Goal: Task Accomplishment & Management: Complete application form

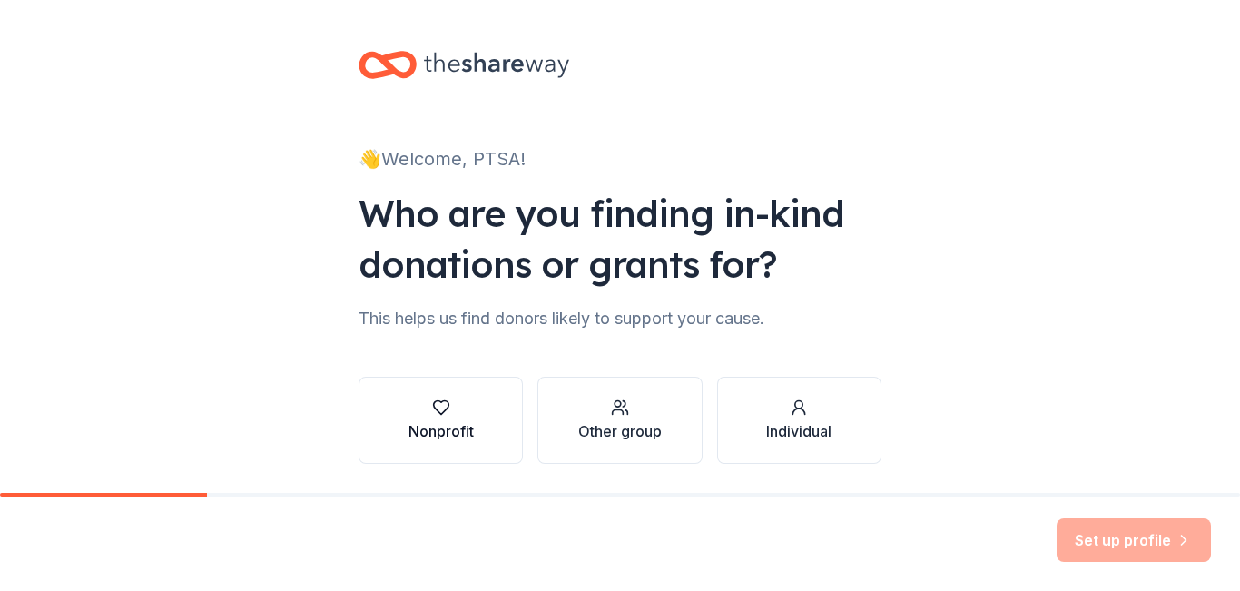
click at [477, 442] on button "Nonprofit" at bounding box center [441, 420] width 164 height 87
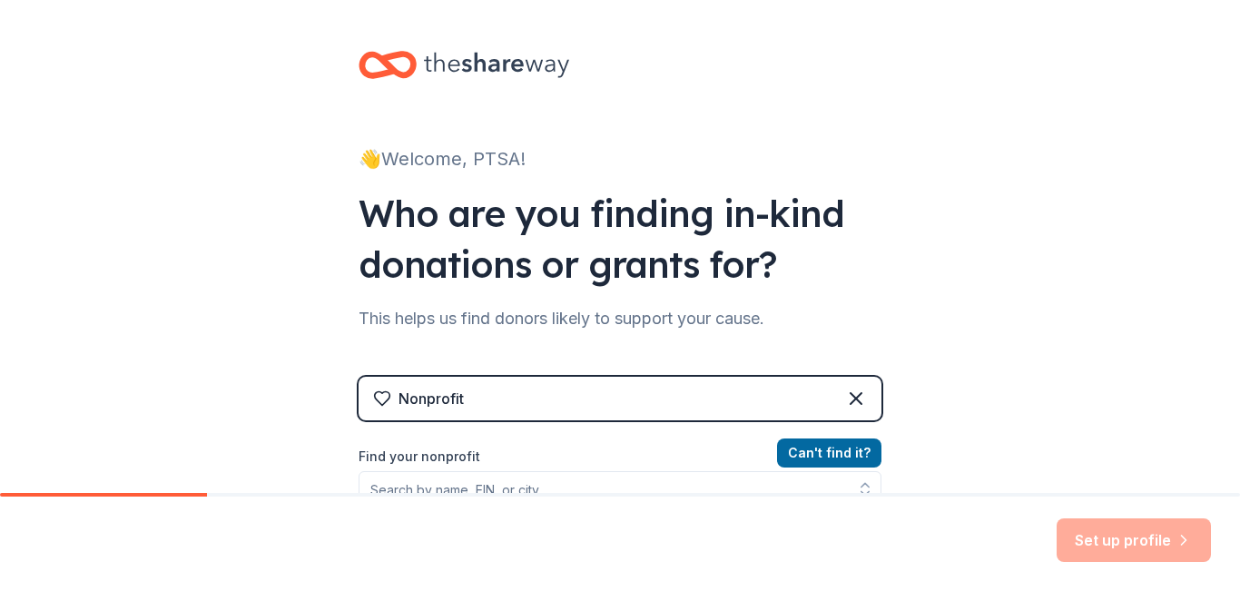
scroll to position [272, 0]
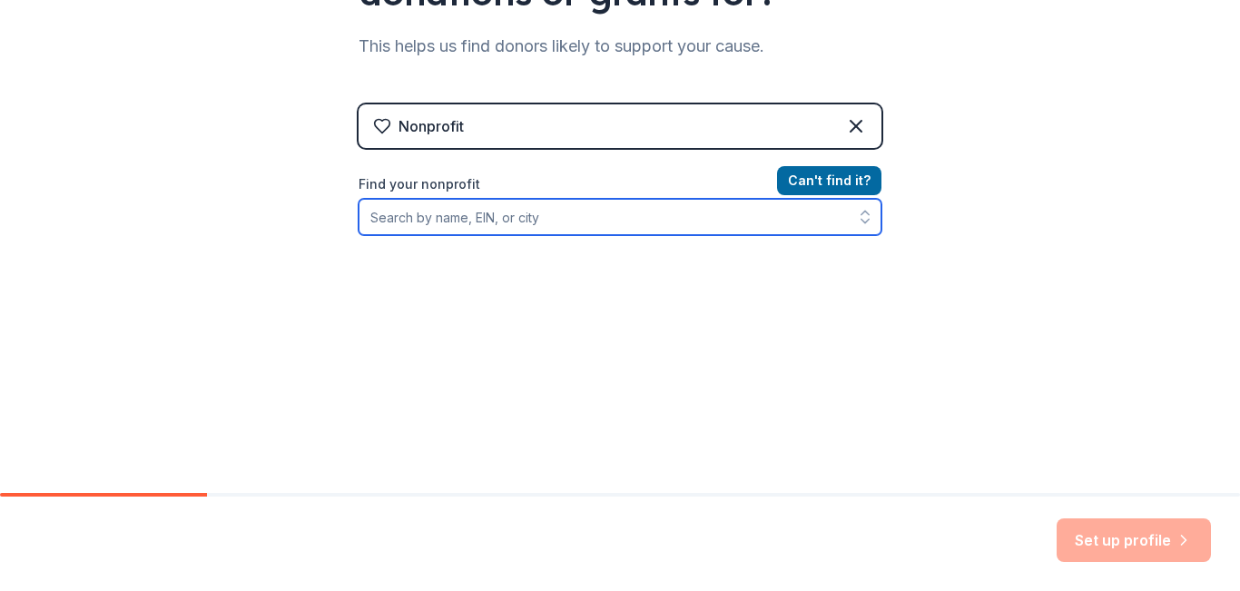
click at [500, 214] on input "Find your nonprofit" at bounding box center [620, 217] width 523 height 36
type input "[US_EMPLOYER_IDENTIFICATION_NUMBER]"
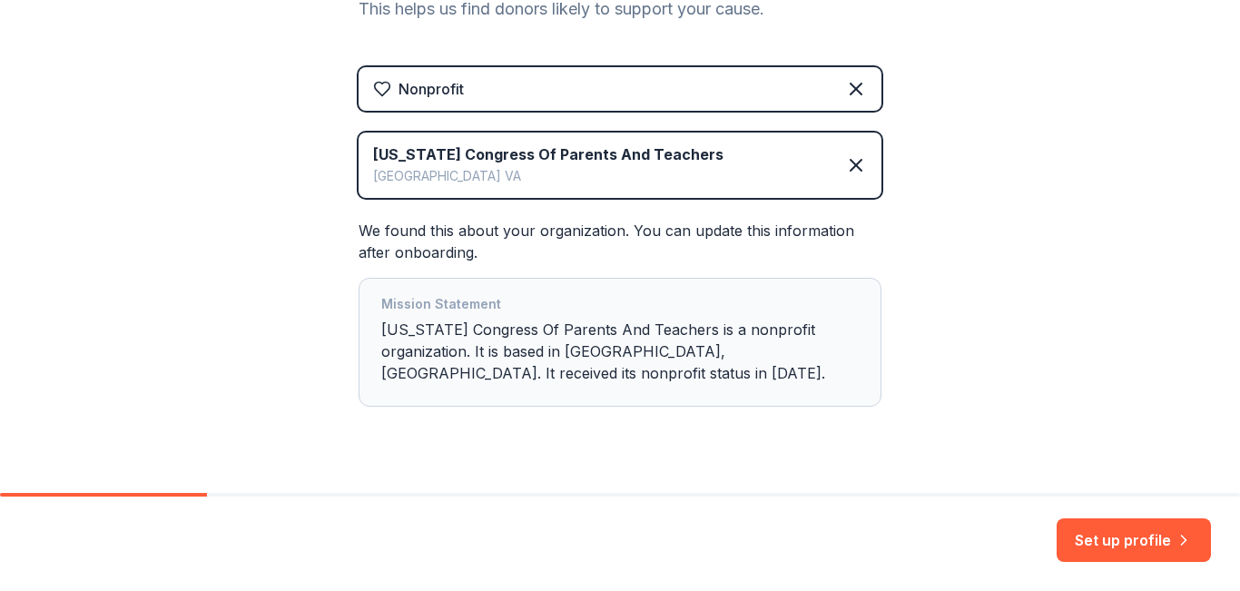
scroll to position [347, 0]
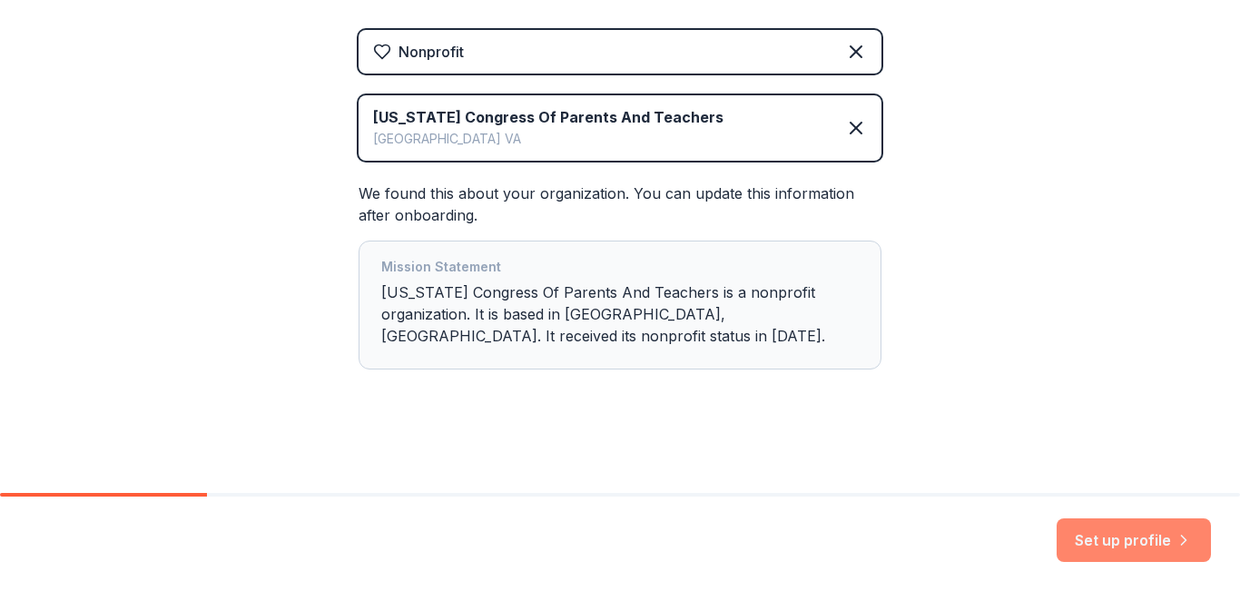
click at [1096, 534] on button "Set up profile" at bounding box center [1134, 540] width 154 height 44
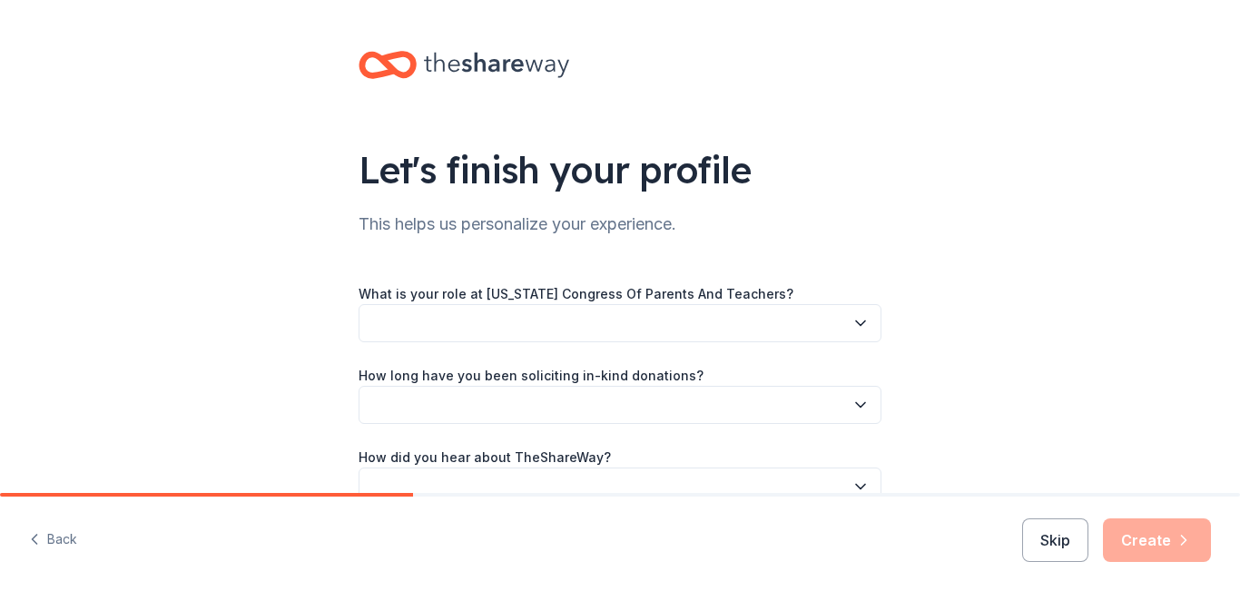
click at [592, 325] on button "button" at bounding box center [620, 323] width 523 height 38
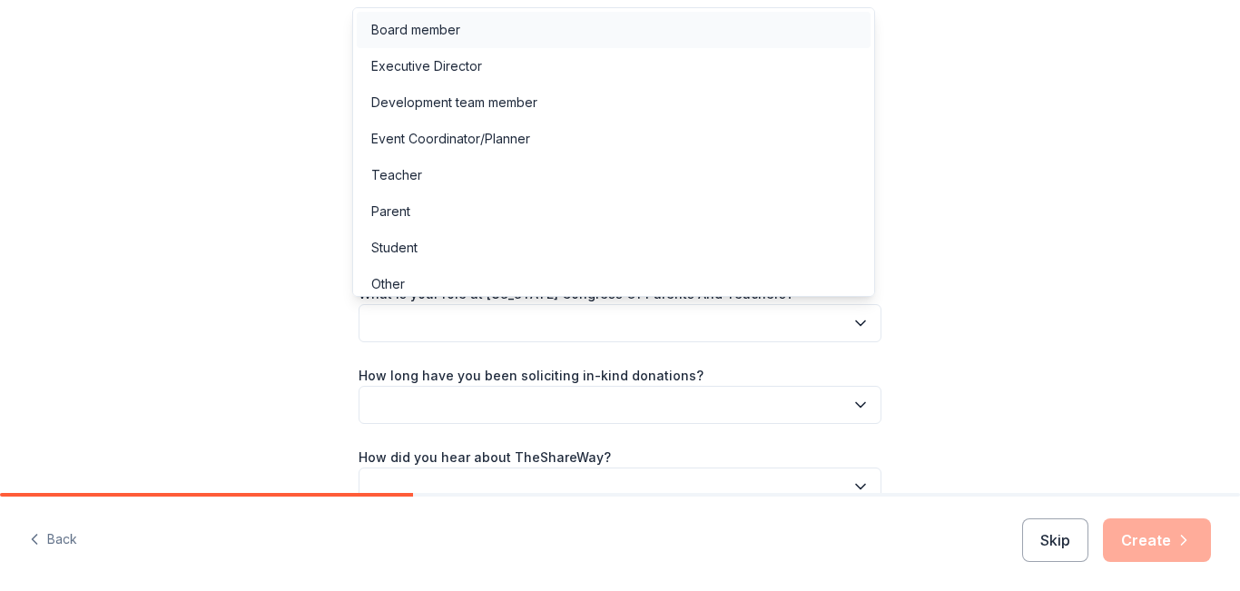
click at [437, 37] on div "Board member" at bounding box center [415, 30] width 89 height 22
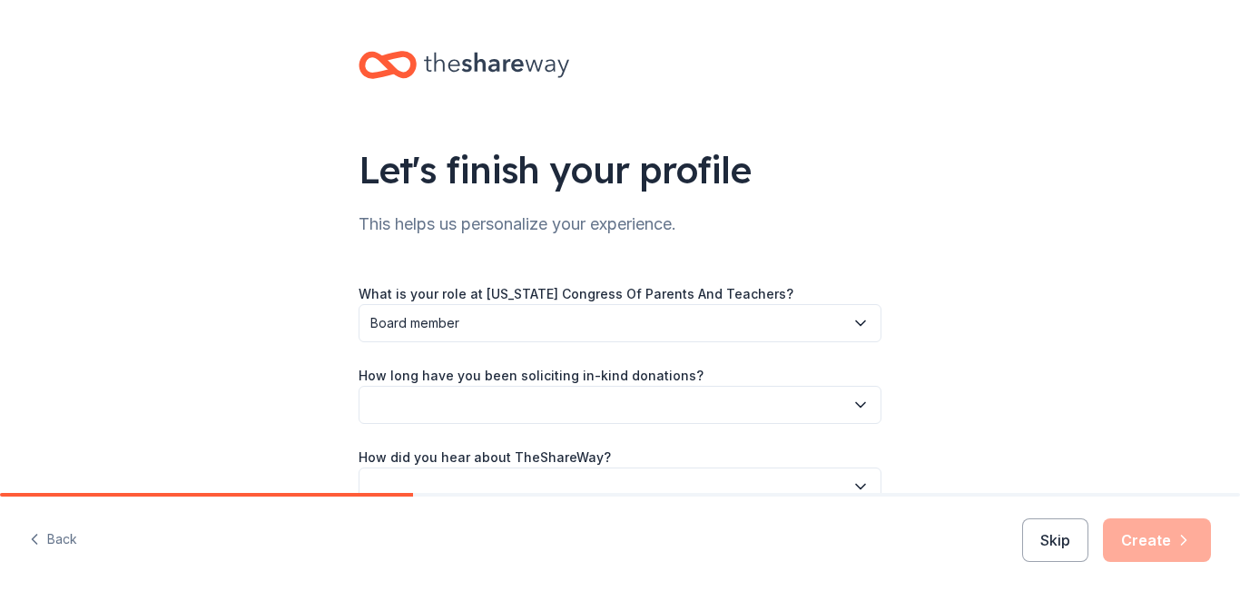
click at [589, 409] on button "button" at bounding box center [620, 405] width 523 height 38
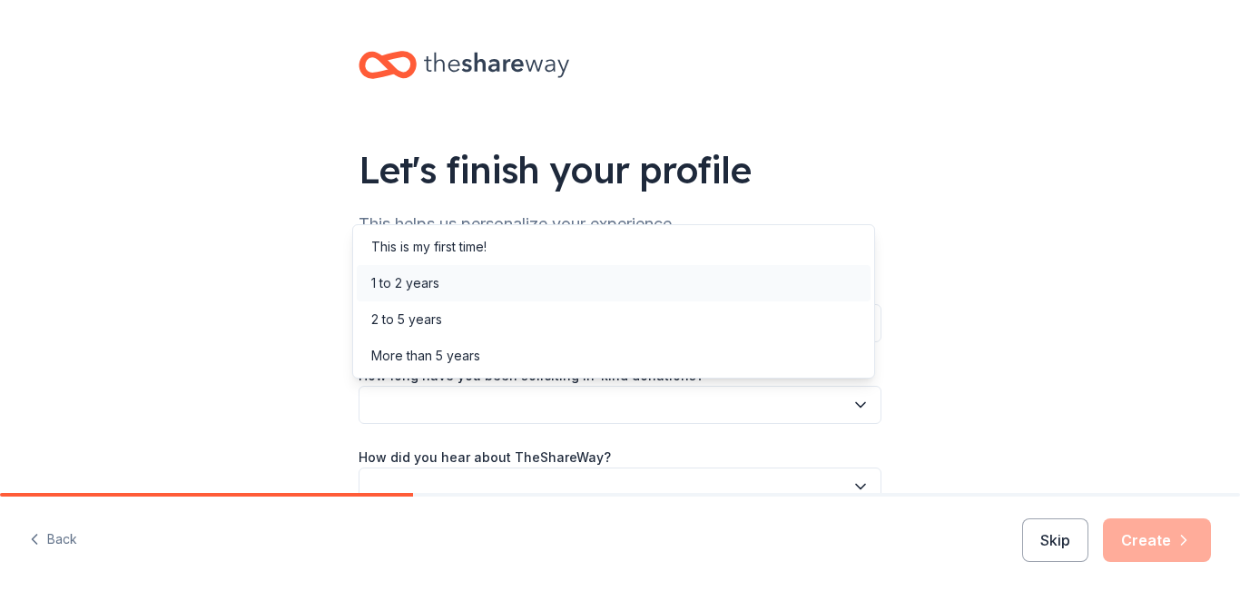
click at [522, 287] on div "1 to 2 years" at bounding box center [614, 283] width 514 height 36
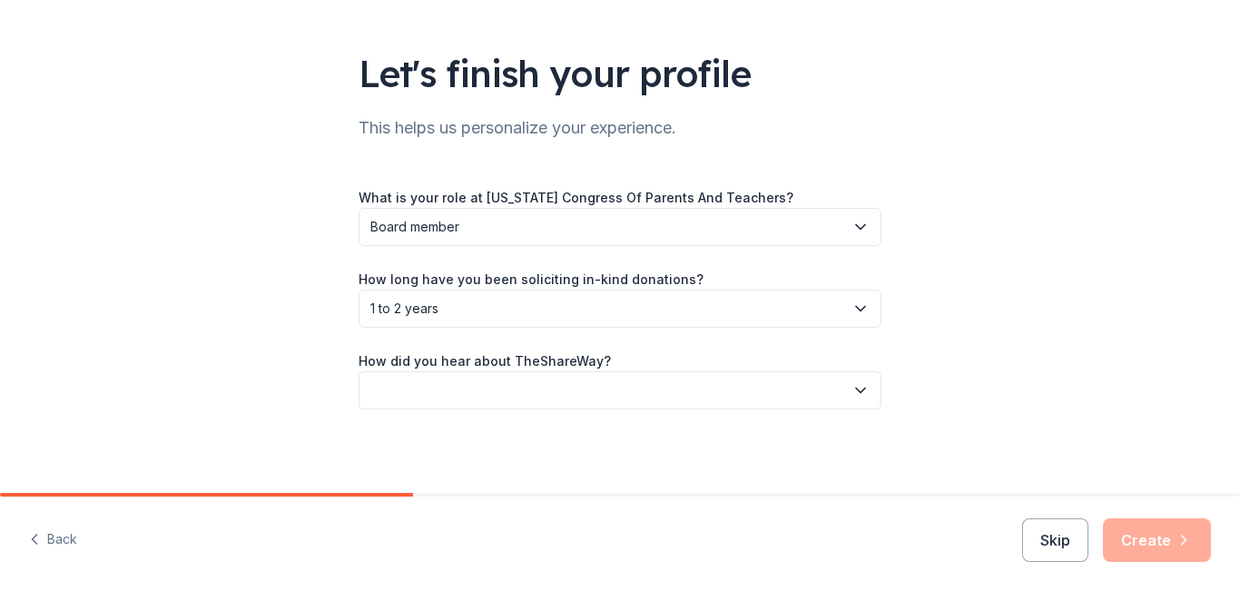
scroll to position [100, 0]
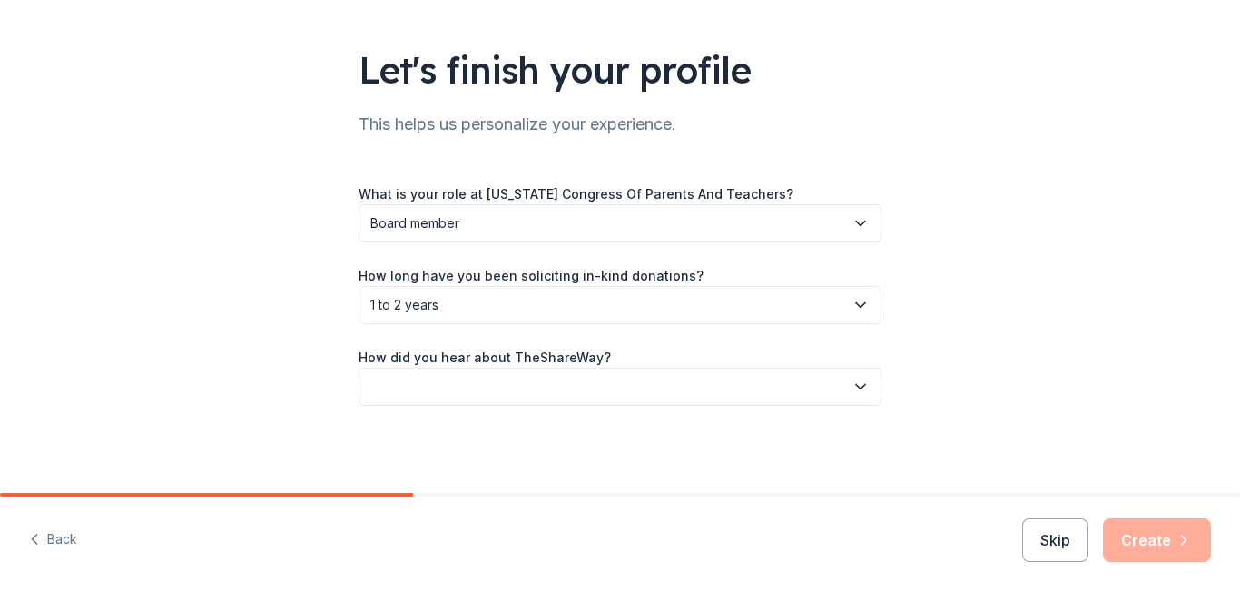
click at [699, 381] on button "button" at bounding box center [620, 387] width 523 height 38
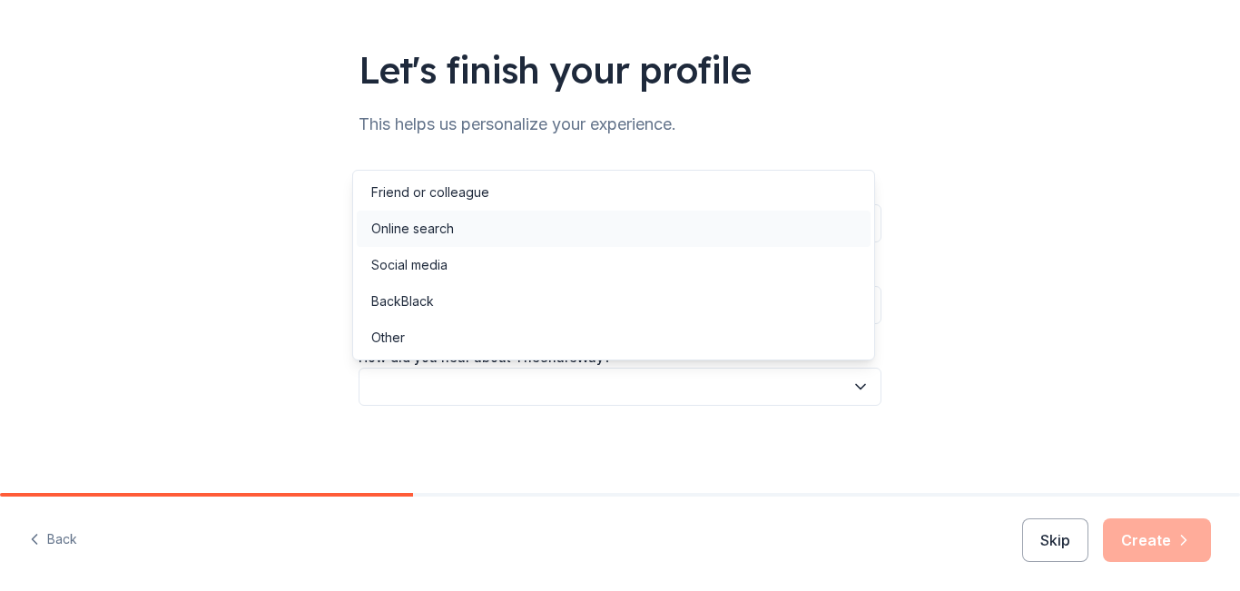
click at [461, 231] on div "Online search" at bounding box center [614, 229] width 514 height 36
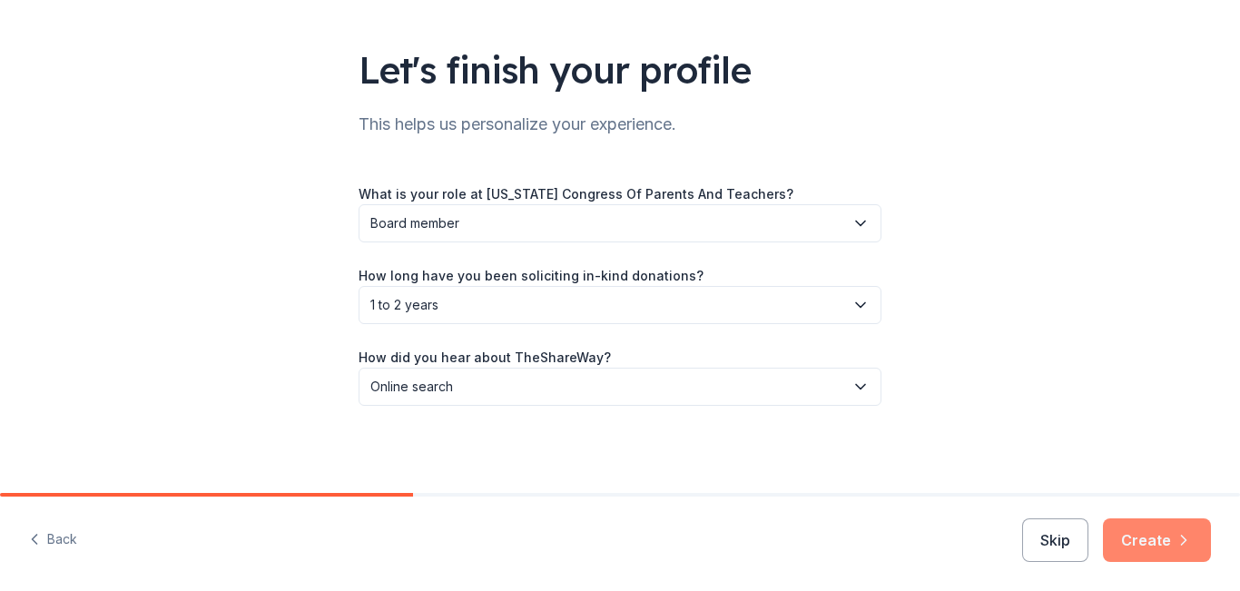
click at [1150, 539] on button "Create" at bounding box center [1157, 540] width 108 height 44
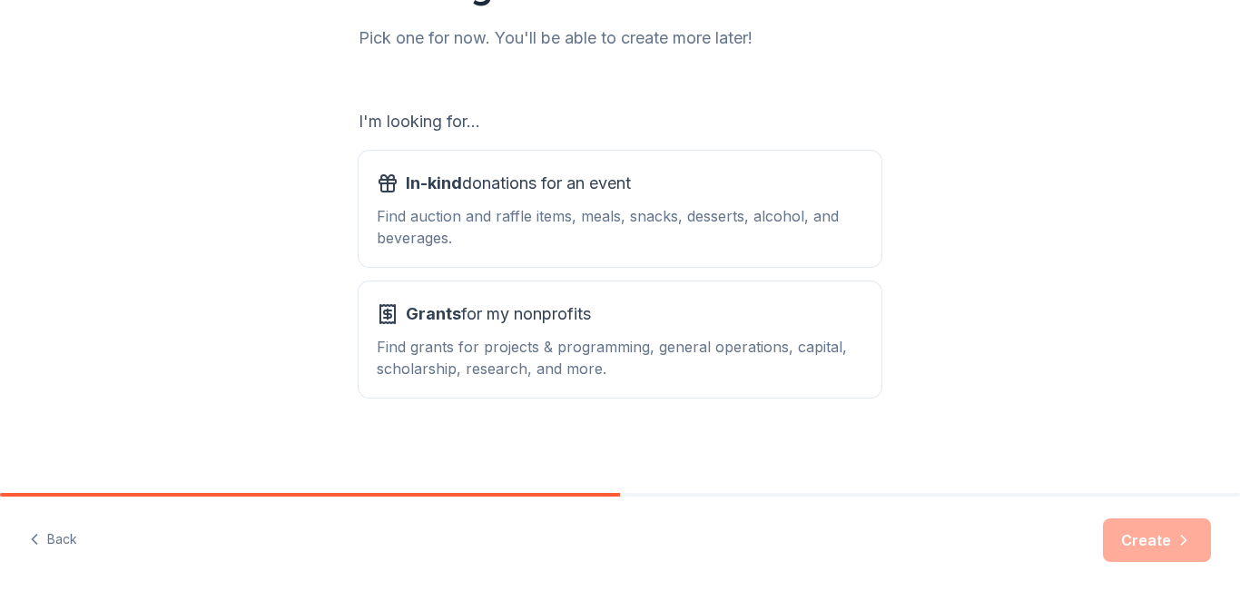
scroll to position [240, 0]
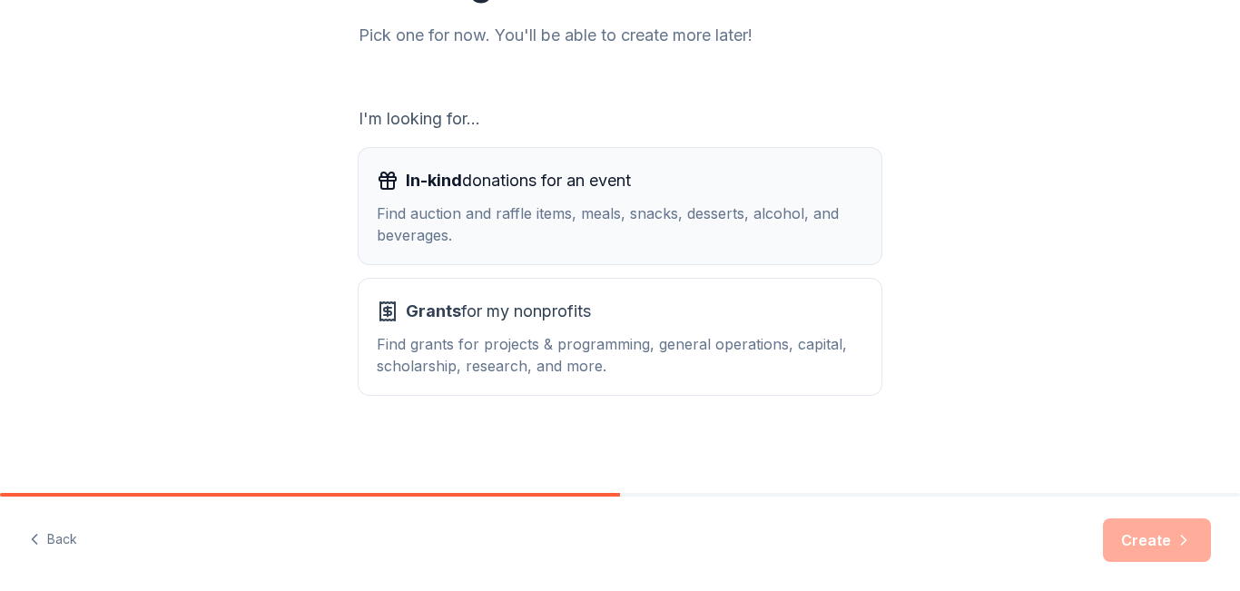
click at [599, 233] on div "Find auction and raffle items, meals, snacks, desserts, alcohol, and beverages." at bounding box center [620, 224] width 487 height 44
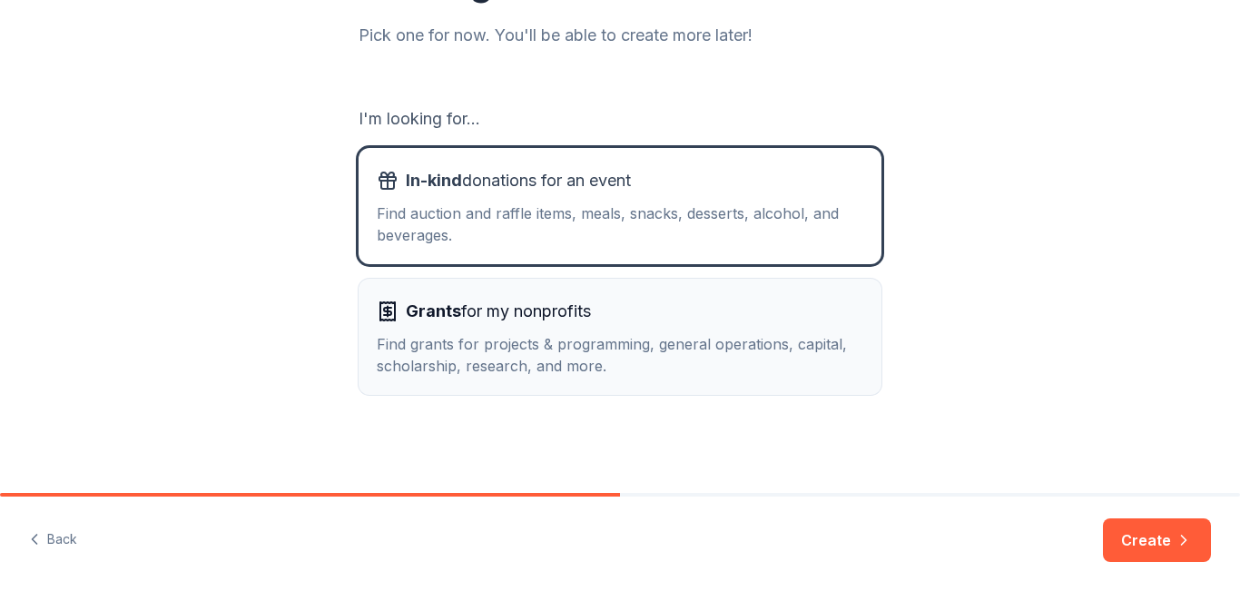
click at [599, 331] on div "Grants for my nonprofits Find grants for projects & programming, general operat…" at bounding box center [620, 337] width 487 height 80
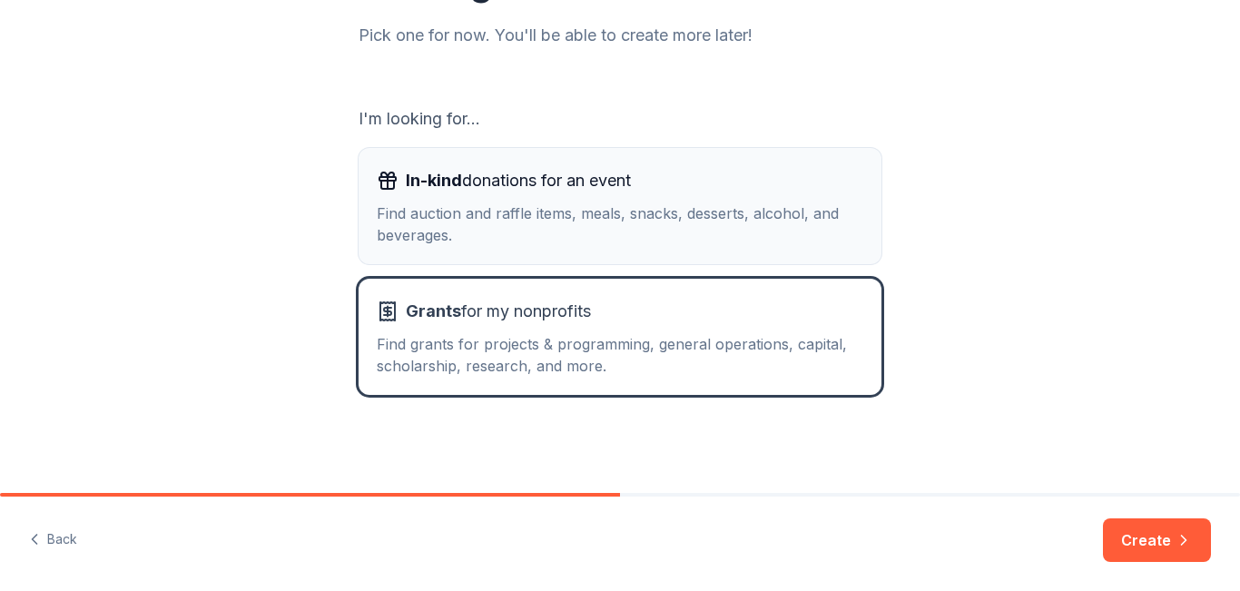
click at [572, 208] on div "Find auction and raffle items, meals, snacks, desserts, alcohol, and beverages." at bounding box center [620, 224] width 487 height 44
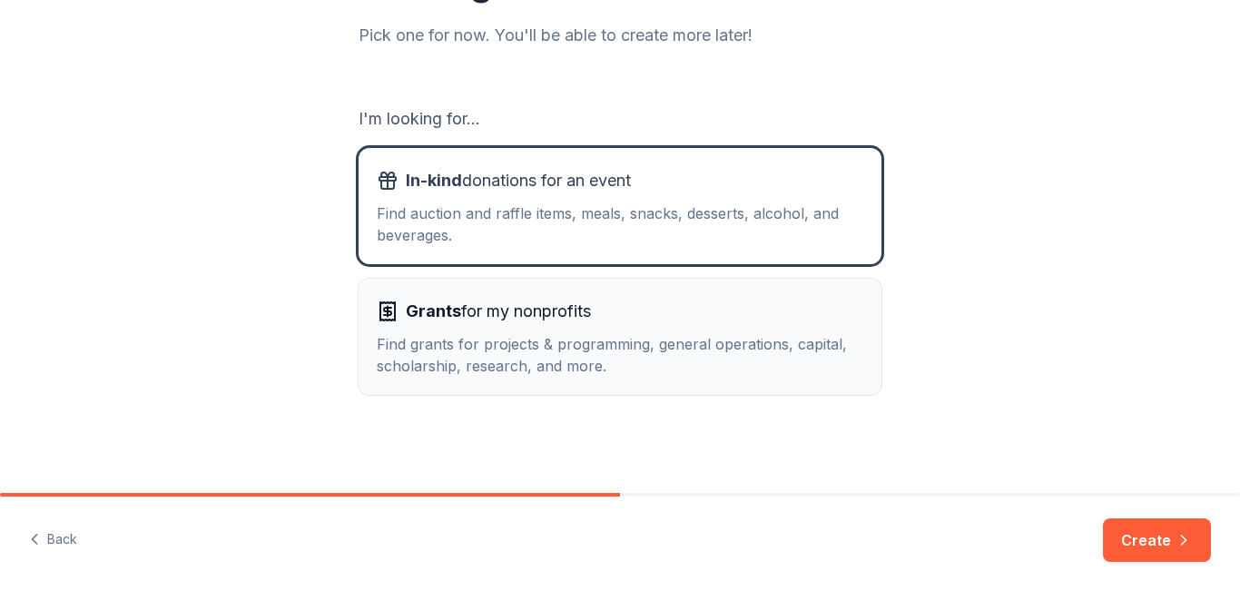
click at [621, 325] on div "Grants for my nonprofits" at bounding box center [620, 311] width 487 height 29
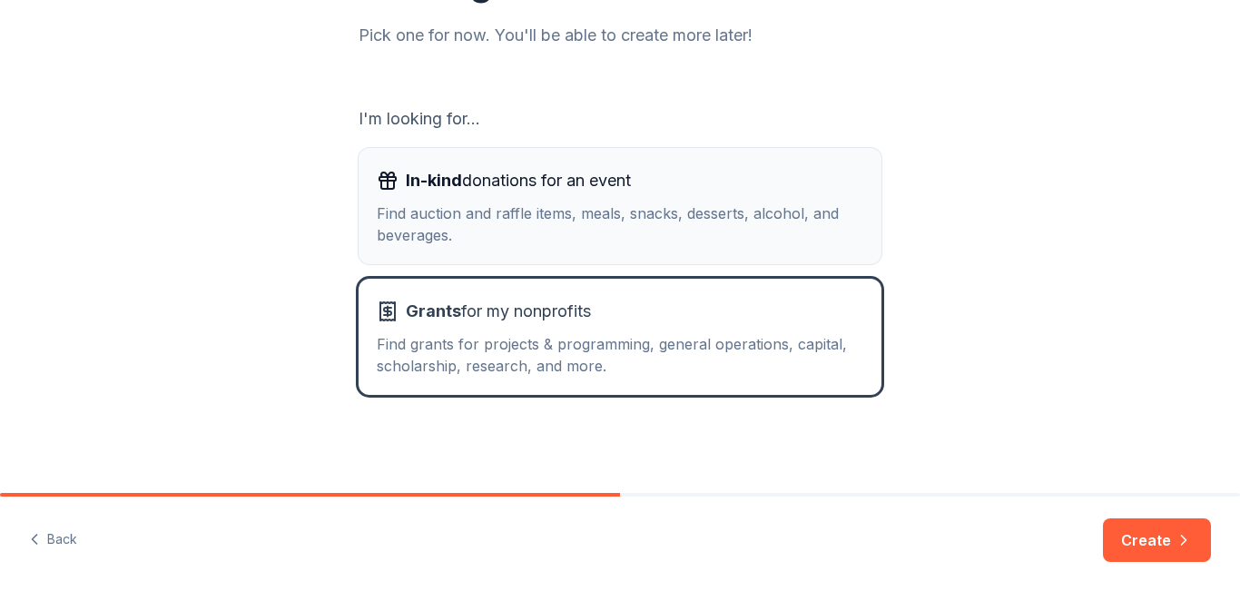
click at [782, 209] on div "Find auction and raffle items, meals, snacks, desserts, alcohol, and beverages." at bounding box center [620, 224] width 487 height 44
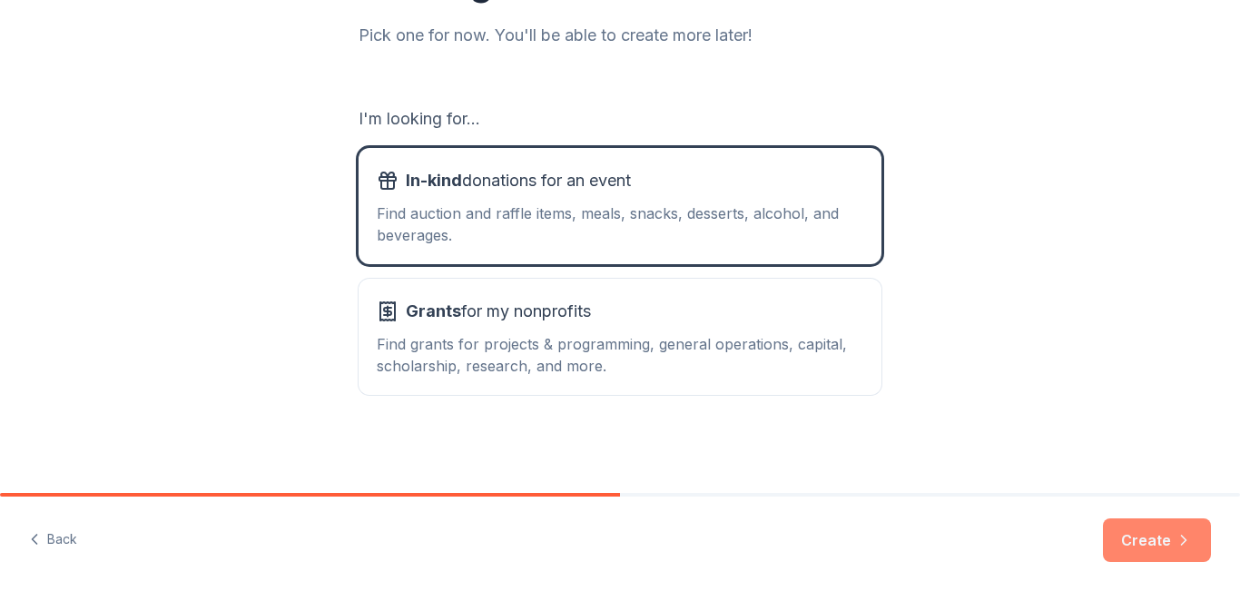
click at [1151, 536] on button "Create" at bounding box center [1157, 540] width 108 height 44
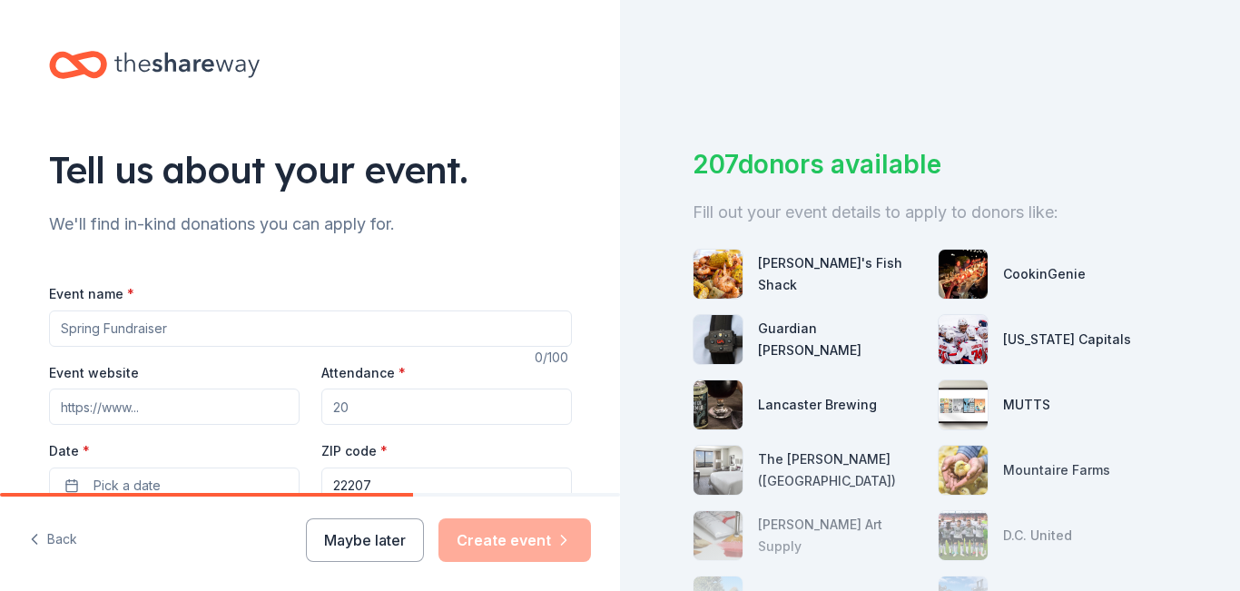
click at [90, 326] on input "Event name *" at bounding box center [310, 329] width 523 height 36
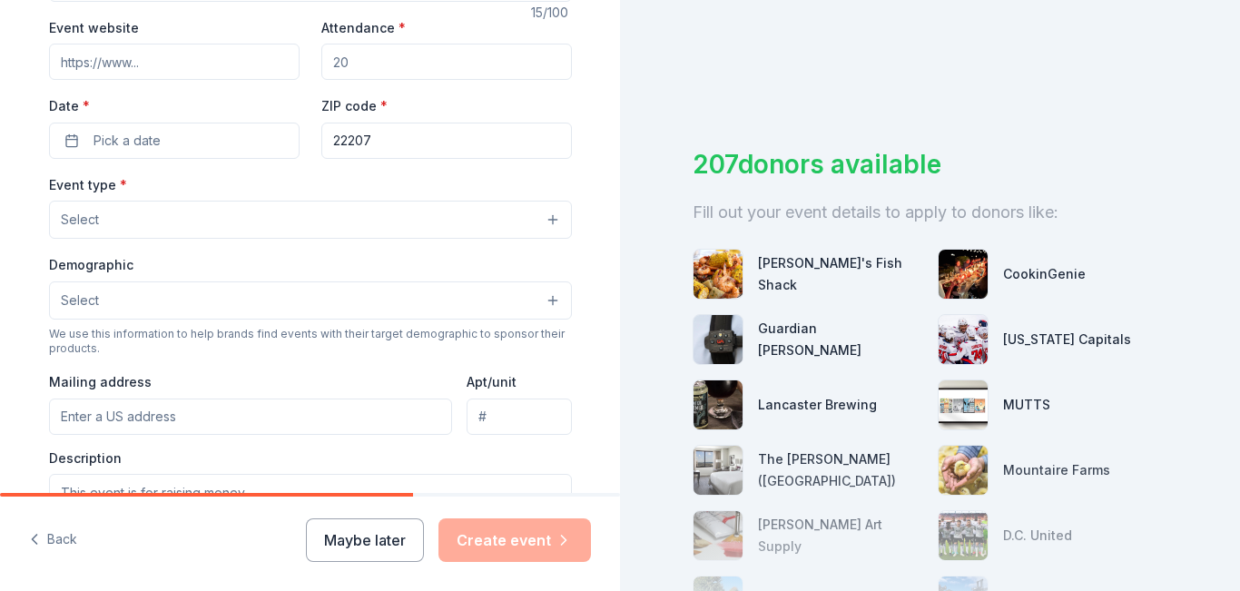
scroll to position [272, 0]
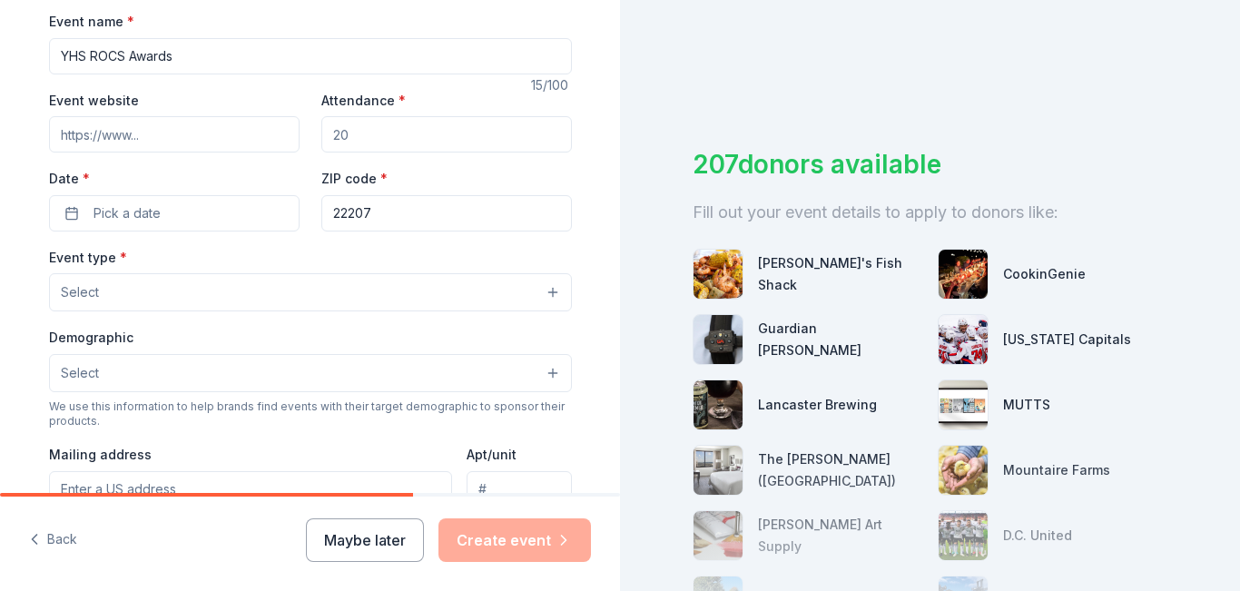
drag, startPoint x: 192, startPoint y: 59, endPoint x: 83, endPoint y: 54, distance: 109.1
click at [83, 54] on input "YHS ROCS Awards" at bounding box center [310, 56] width 523 height 36
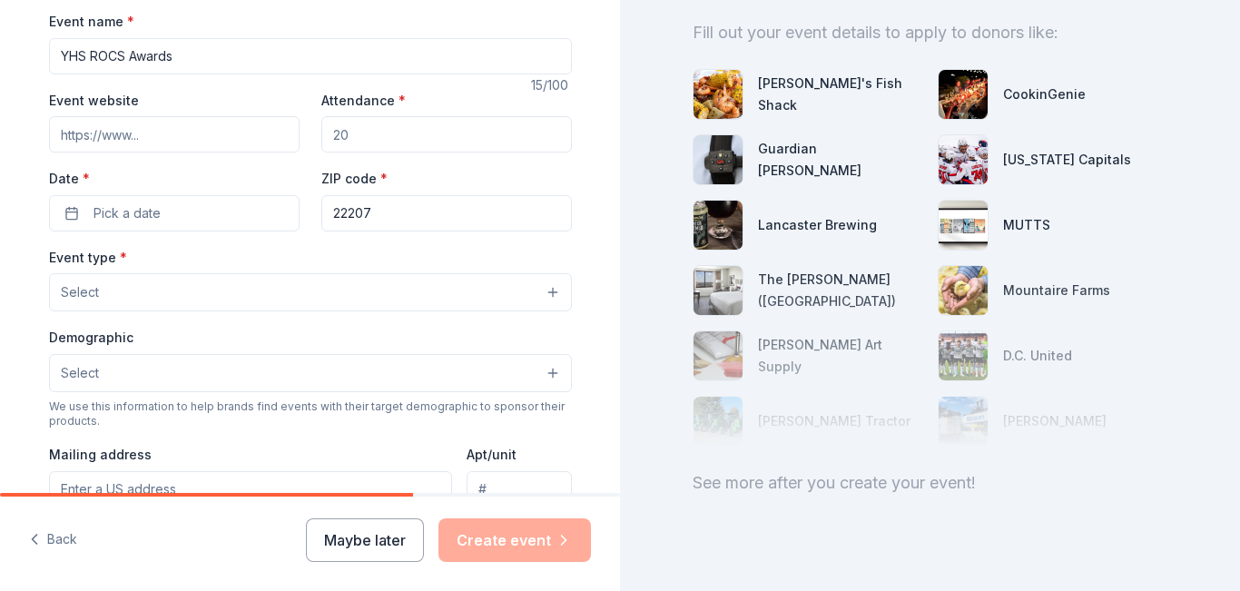
scroll to position [182, 0]
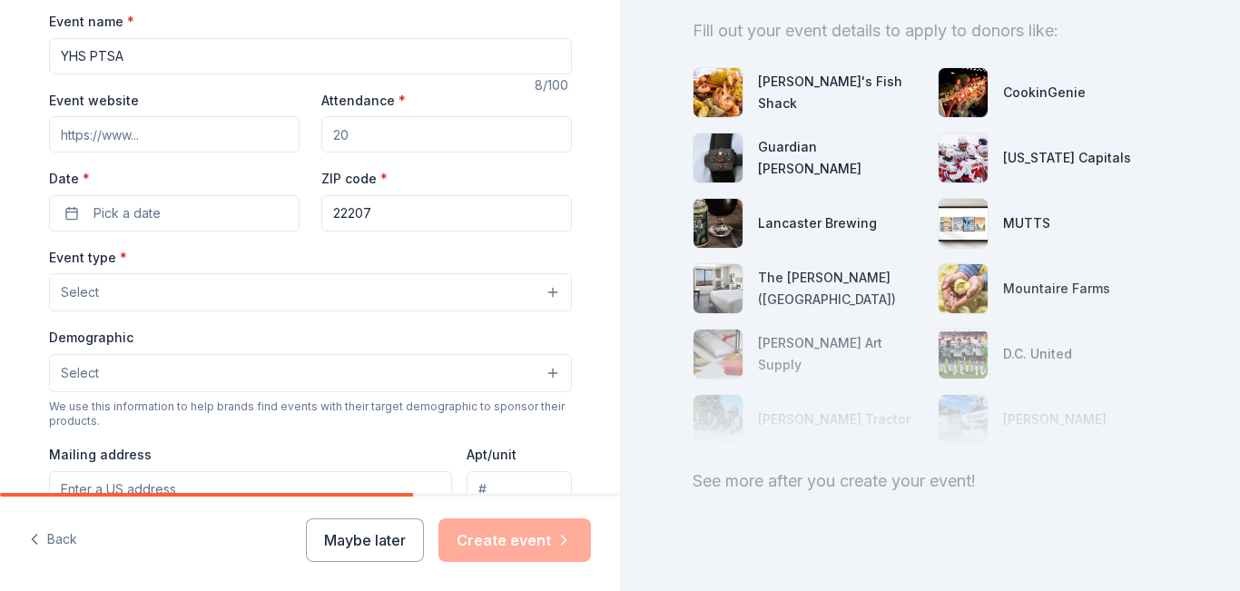
type input "YHS PTSA"
click at [396, 138] on input "Attendance *" at bounding box center [446, 134] width 251 height 36
click at [94, 218] on span "Pick a date" at bounding box center [127, 213] width 67 height 22
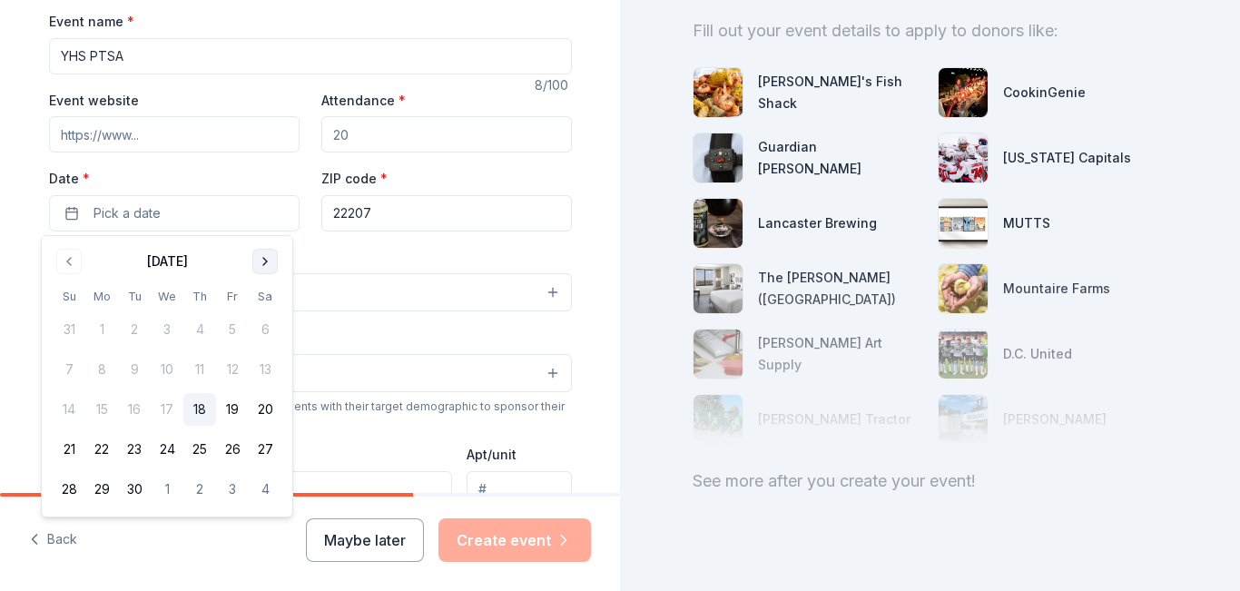
click at [259, 259] on button "Go to next month" at bounding box center [264, 261] width 25 height 25
click at [259, 257] on button "Go to next month" at bounding box center [264, 261] width 25 height 25
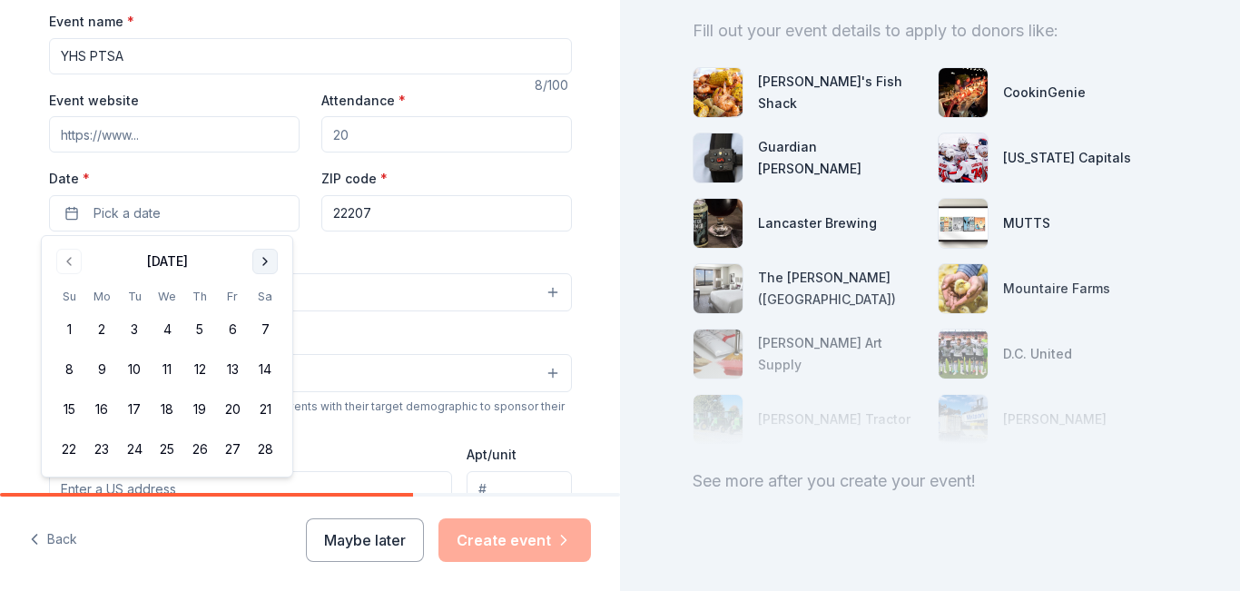
click at [259, 257] on button "Go to next month" at bounding box center [264, 261] width 25 height 25
click at [259, 254] on button "Go to next month" at bounding box center [264, 261] width 25 height 25
click at [232, 400] on button "15" at bounding box center [232, 409] width 33 height 33
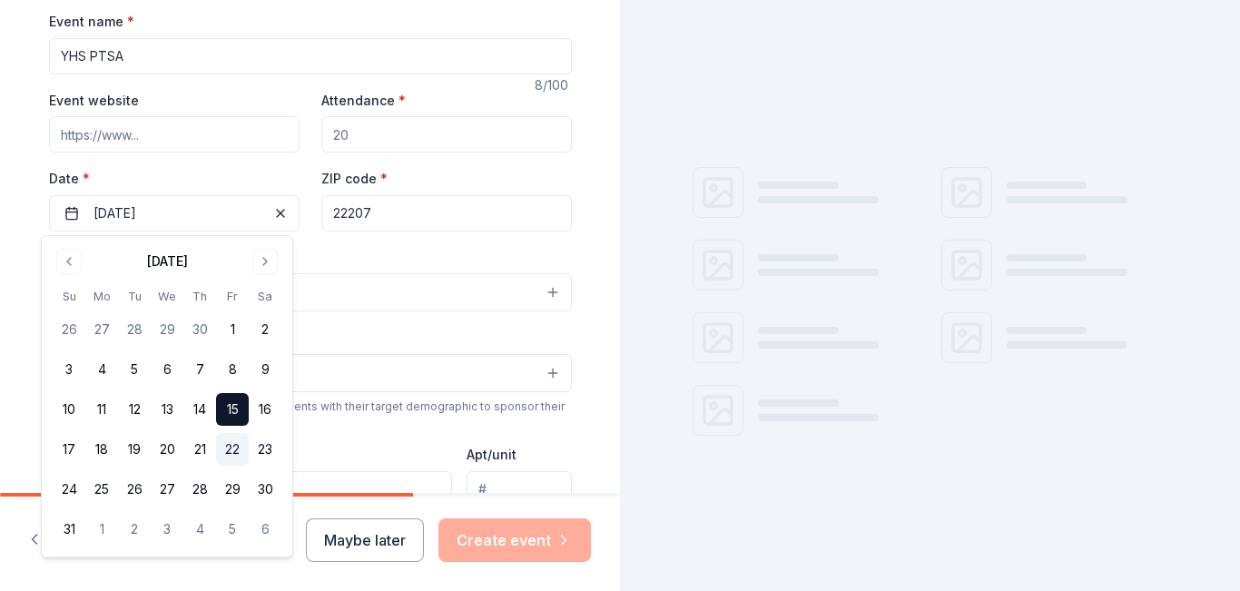
scroll to position [0, 0]
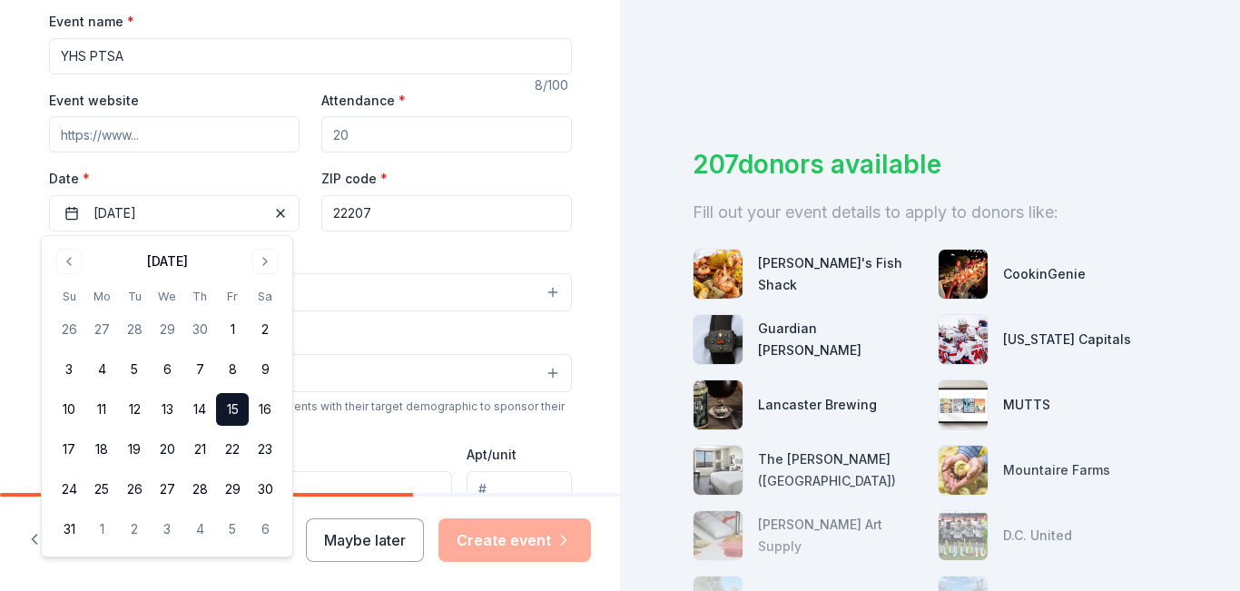
click at [514, 171] on div "ZIP code * 22207" at bounding box center [446, 199] width 251 height 64
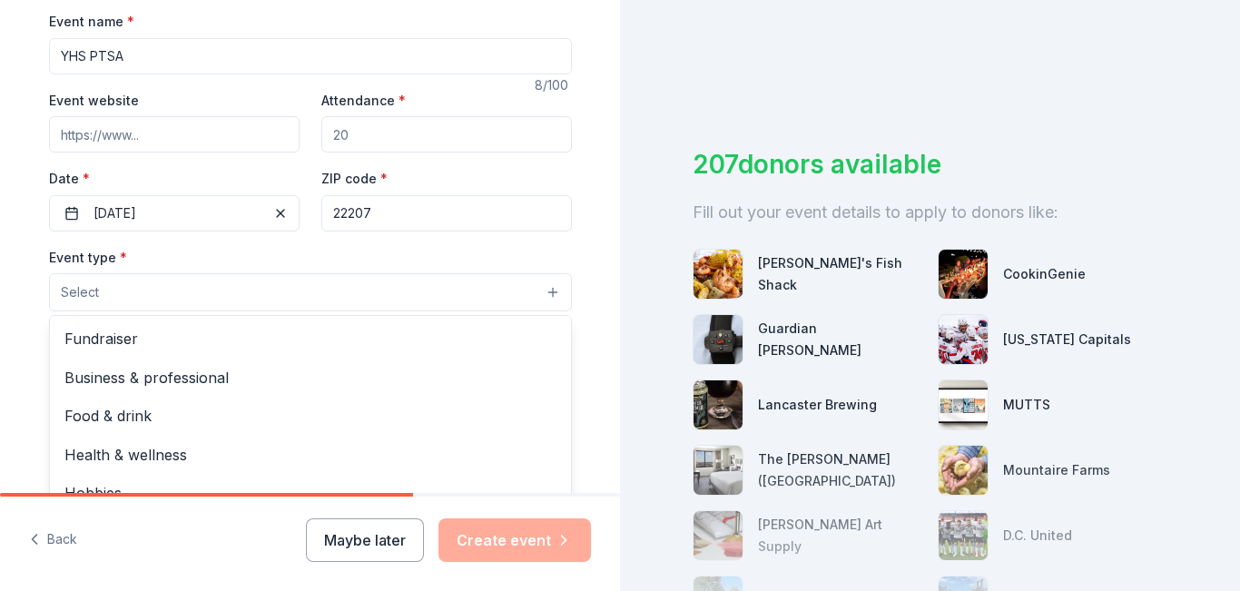
click at [180, 296] on button "Select" at bounding box center [310, 292] width 523 height 38
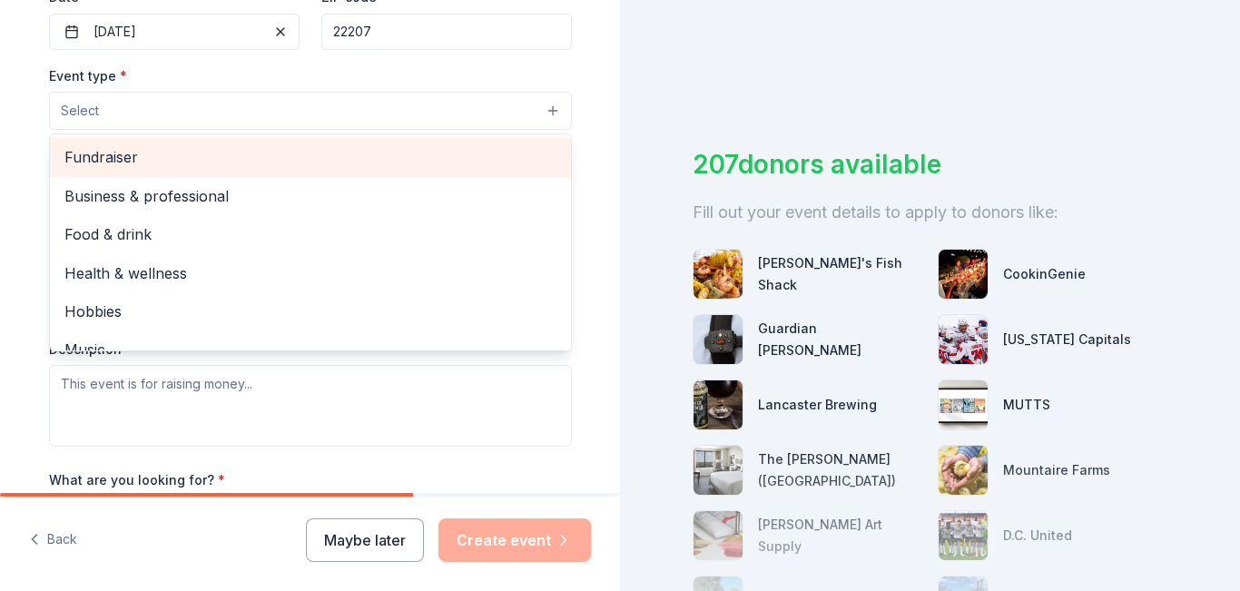
click at [92, 164] on span "Fundraiser" at bounding box center [310, 157] width 492 height 24
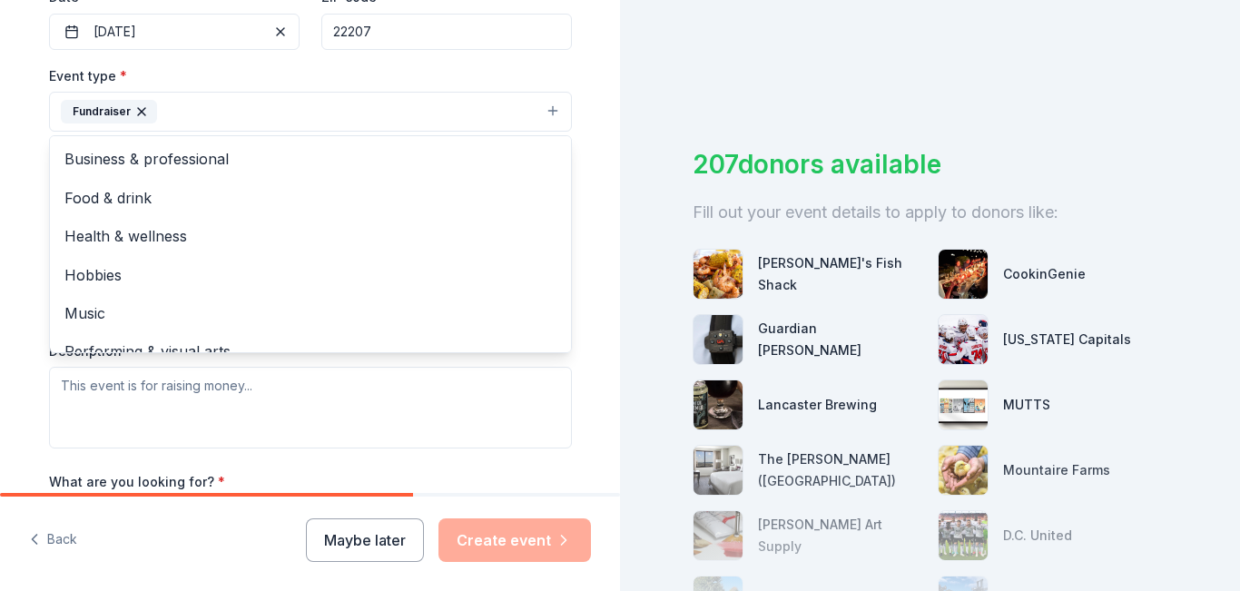
click at [513, 409] on div "Event type * Fundraiser Business & professional Food & drink Health & wellness …" at bounding box center [310, 256] width 523 height 384
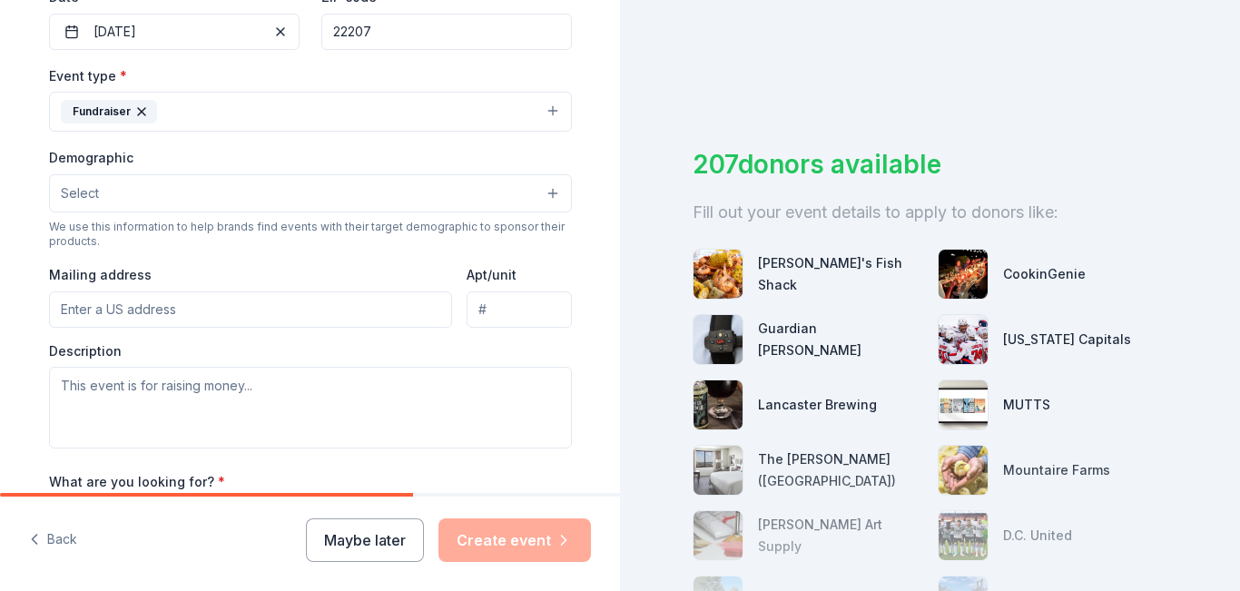
click at [278, 193] on button "Select" at bounding box center [310, 193] width 523 height 38
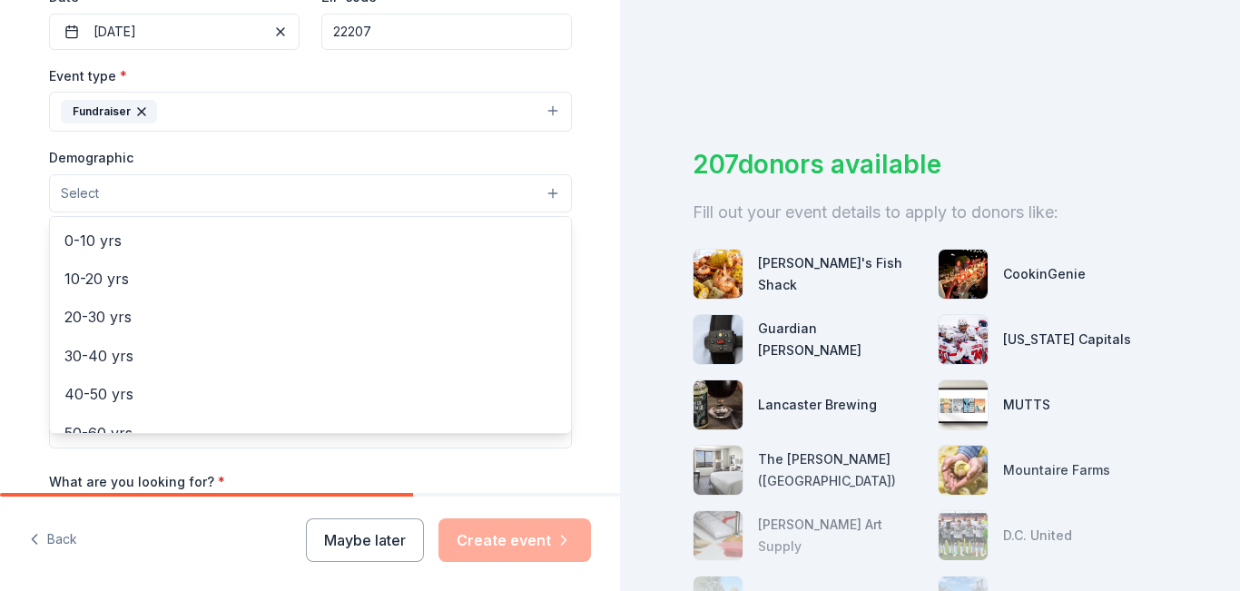
scroll to position [158, 0]
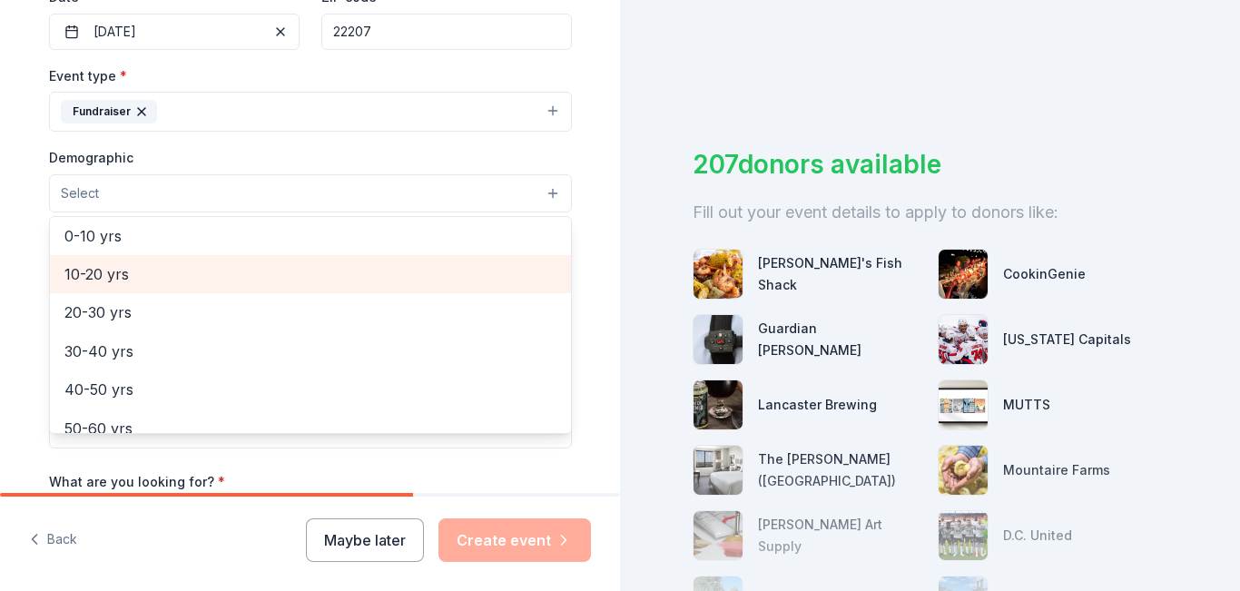
click at [85, 281] on span "10-20 yrs" at bounding box center [310, 274] width 492 height 24
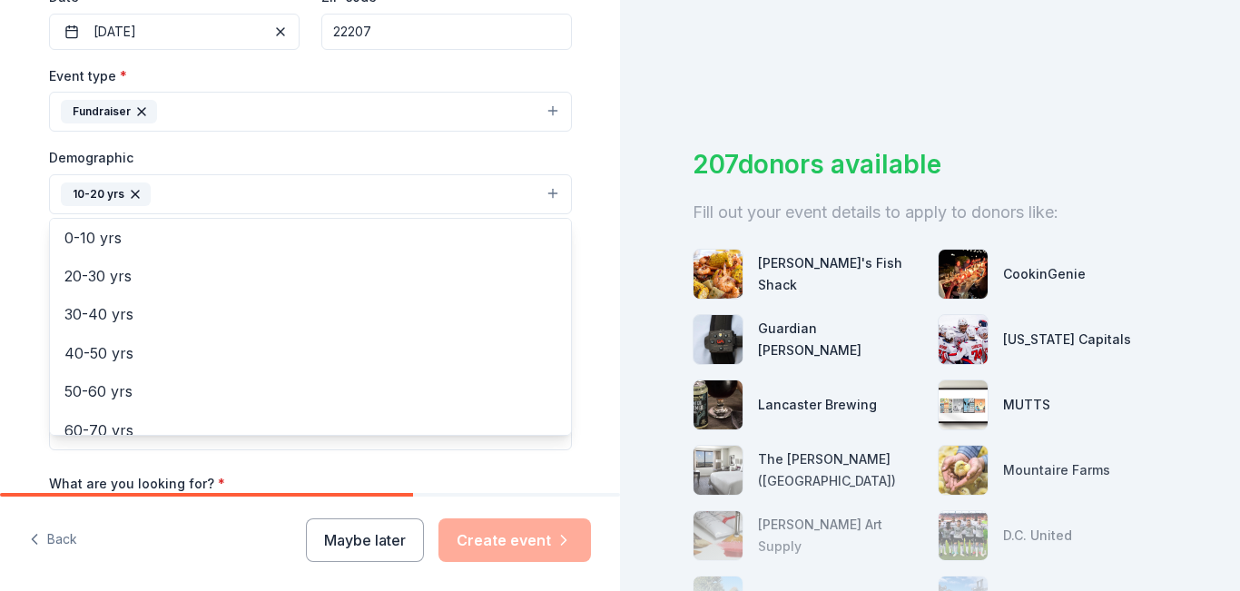
click at [179, 160] on div "Demographic 10-20 yrs All genders Mostly men Mostly women All ages 0-10 yrs 20-…" at bounding box center [310, 180] width 523 height 68
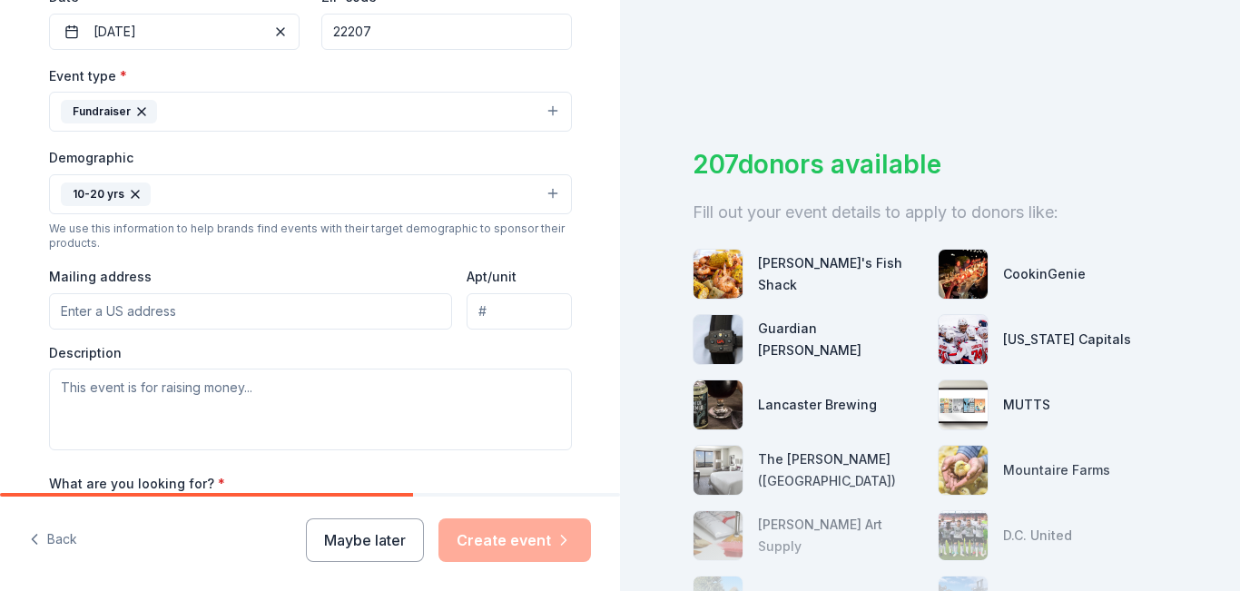
click at [128, 196] on icon "button" at bounding box center [135, 194] width 15 height 15
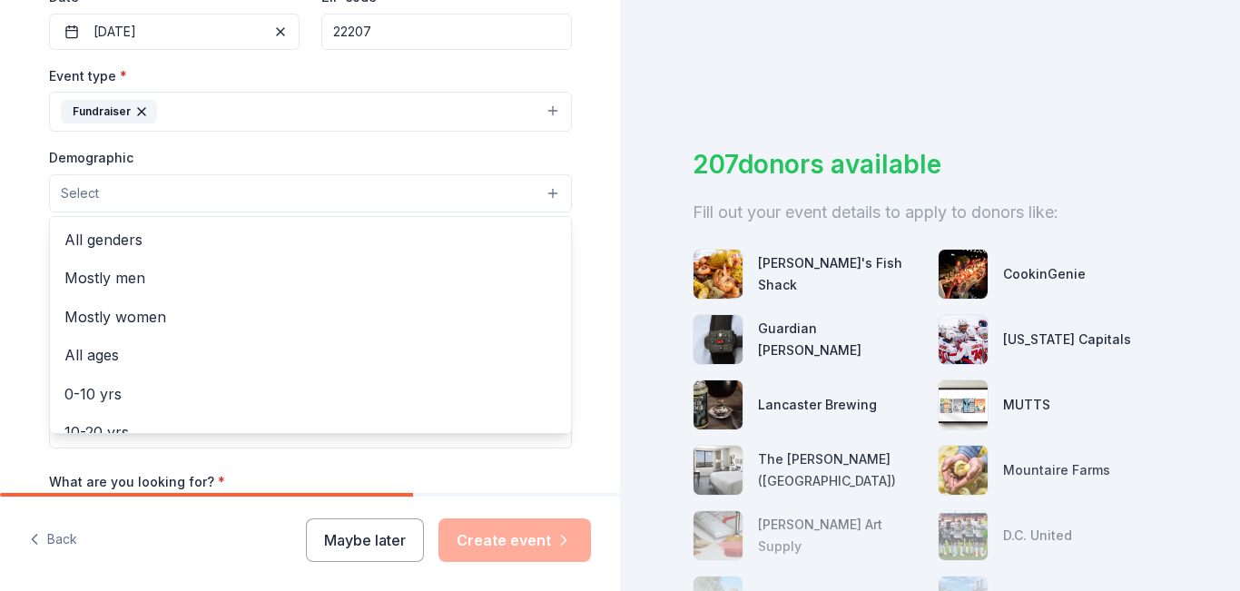
click at [599, 254] on div "Tell us about your event. We'll find in-kind donations you can apply for. Event…" at bounding box center [310, 151] width 620 height 1210
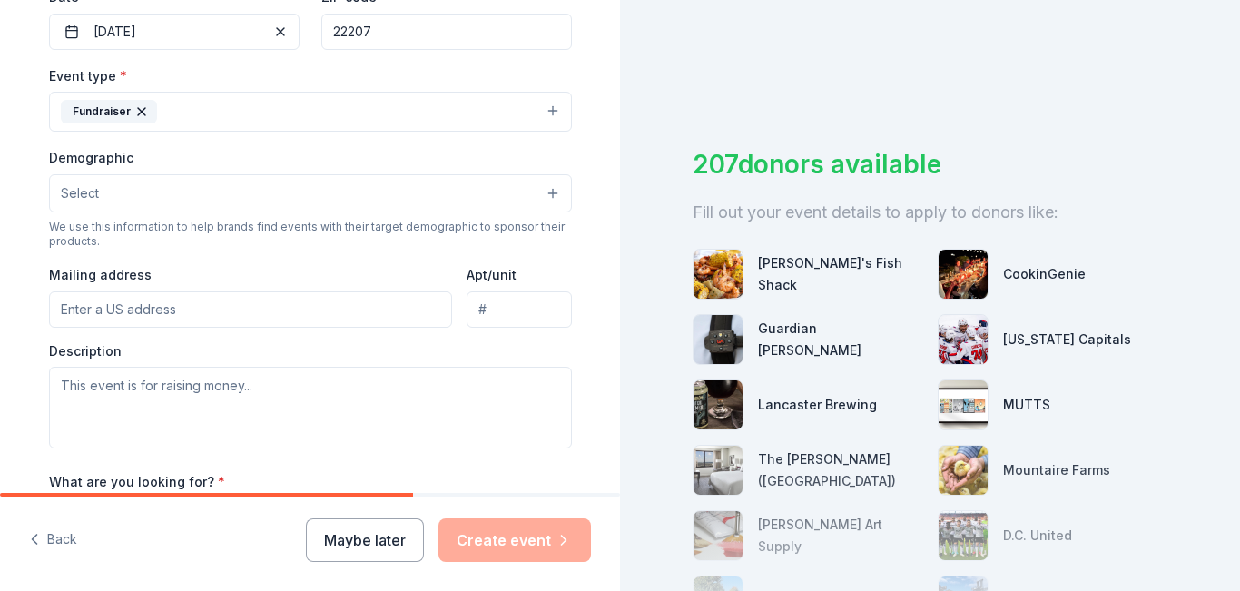
scroll to position [717, 0]
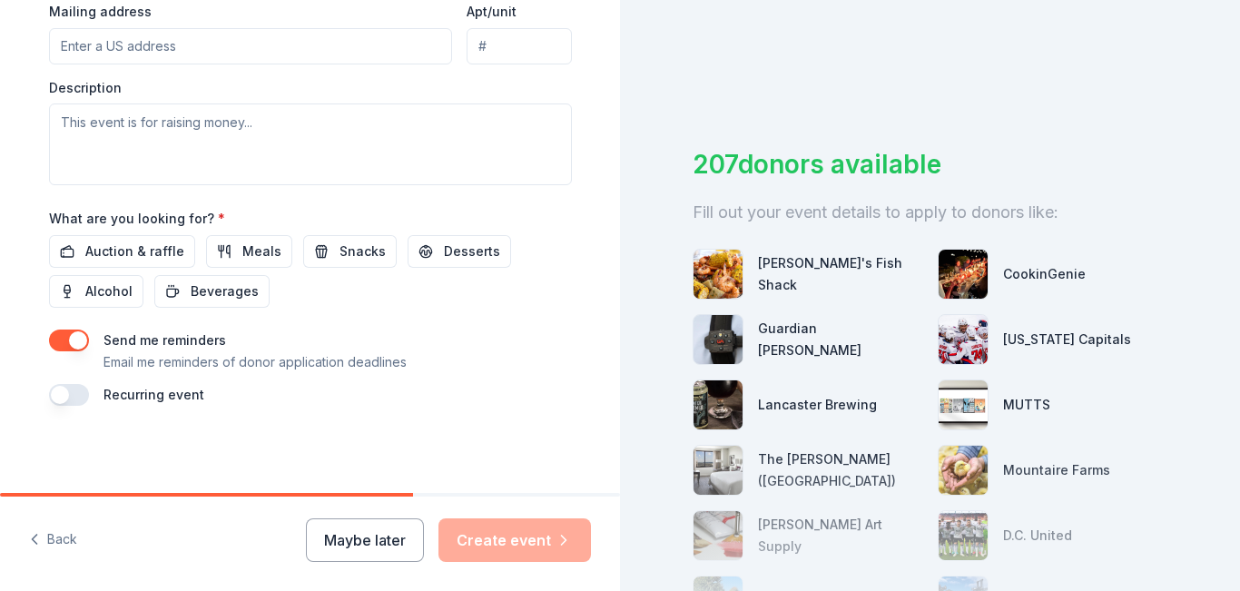
click at [55, 340] on button "button" at bounding box center [69, 341] width 40 height 22
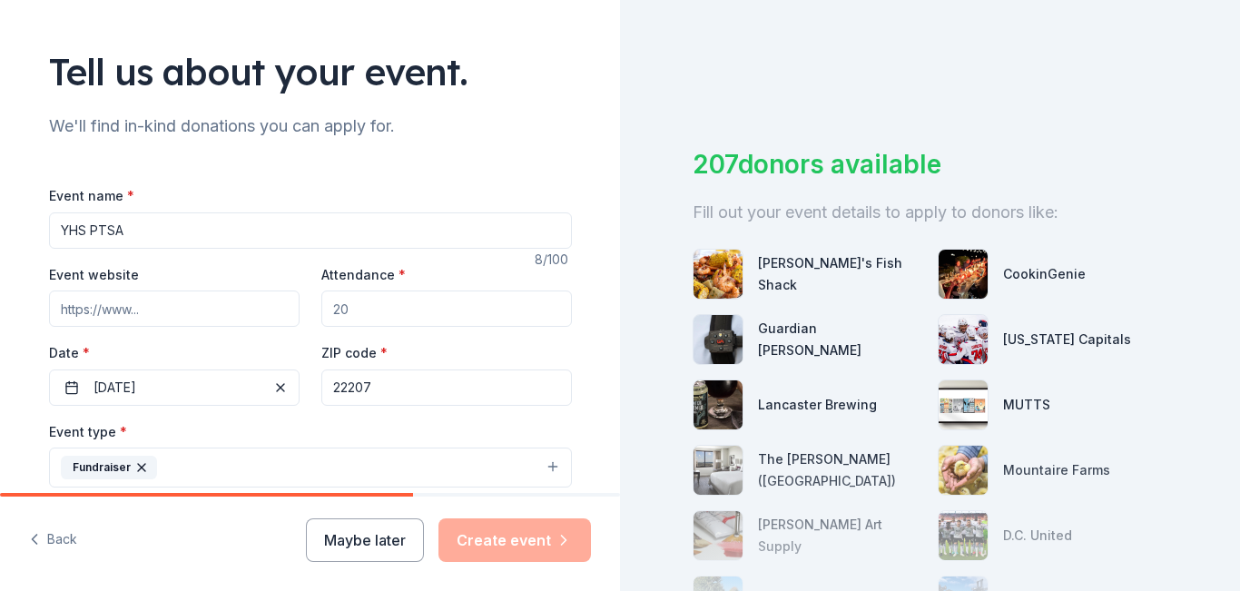
scroll to position [0, 0]
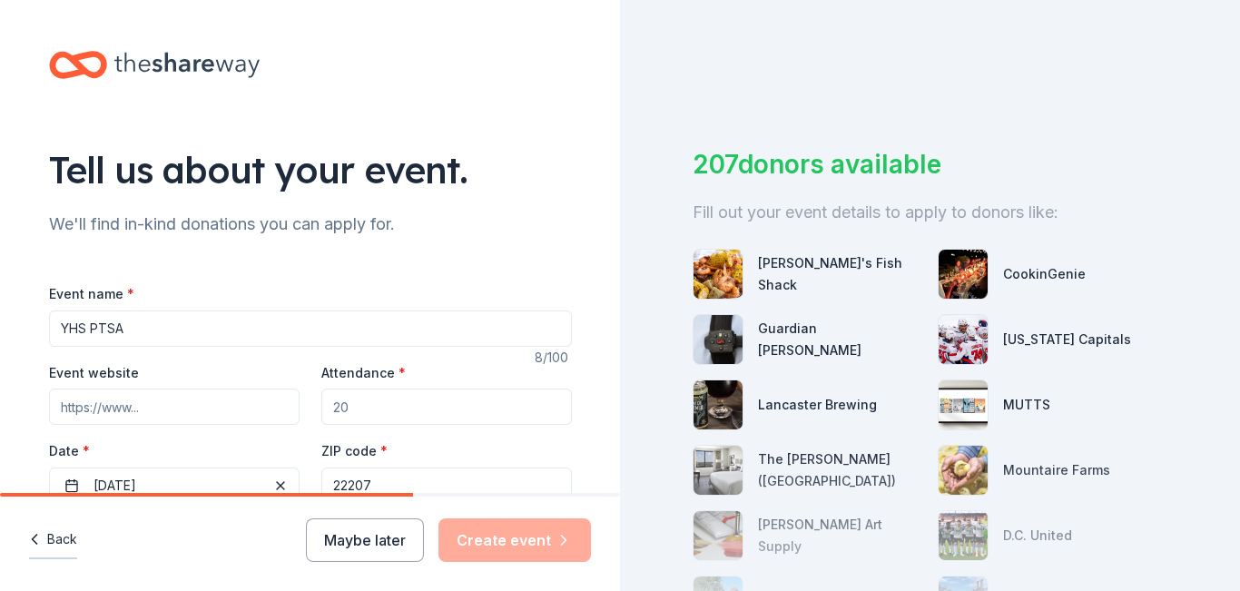
click at [41, 538] on icon "button" at bounding box center [34, 539] width 18 height 18
click at [41, 538] on div "Back Maybe later Create event" at bounding box center [310, 544] width 620 height 94
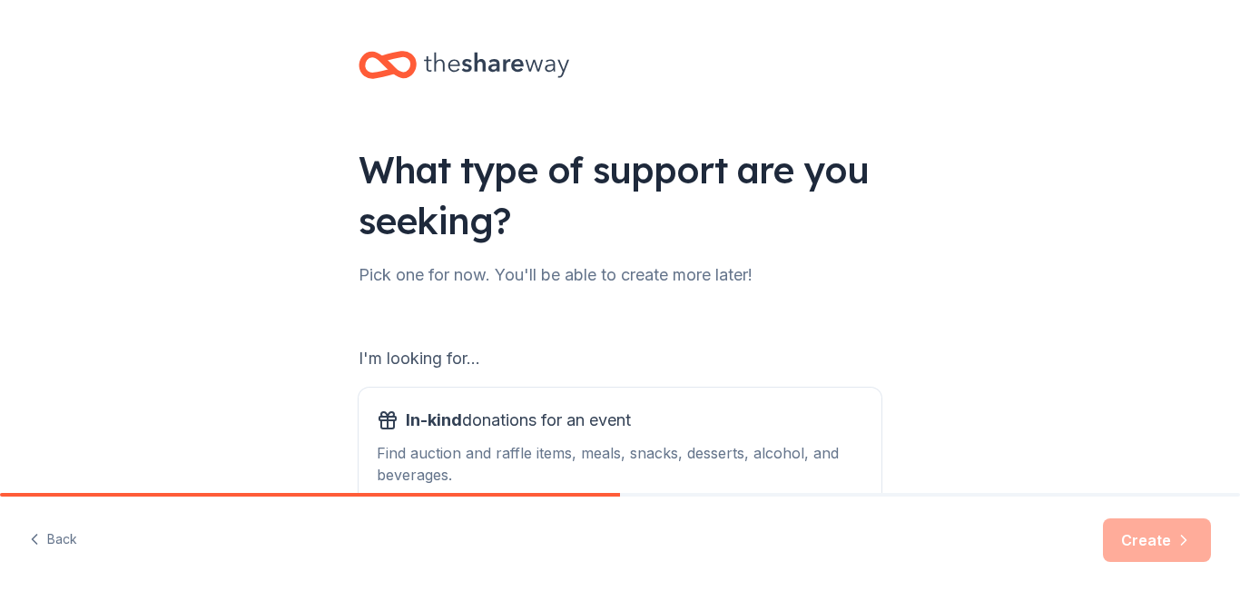
click at [41, 538] on icon "button" at bounding box center [34, 539] width 18 height 18
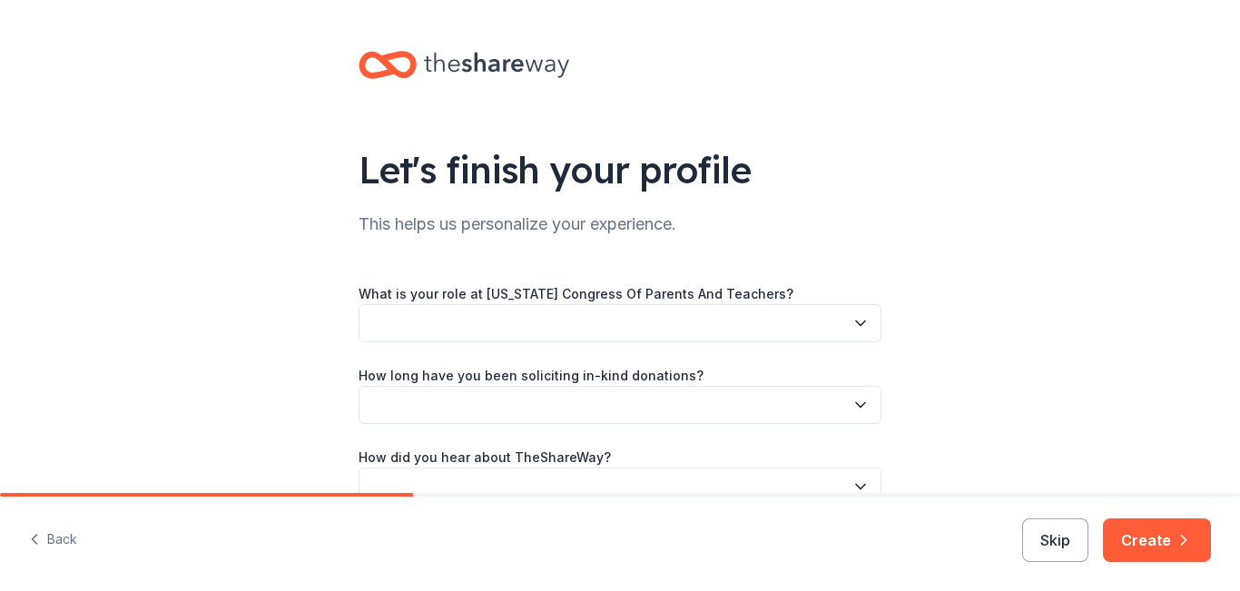
click at [748, 341] on button "button" at bounding box center [620, 323] width 523 height 38
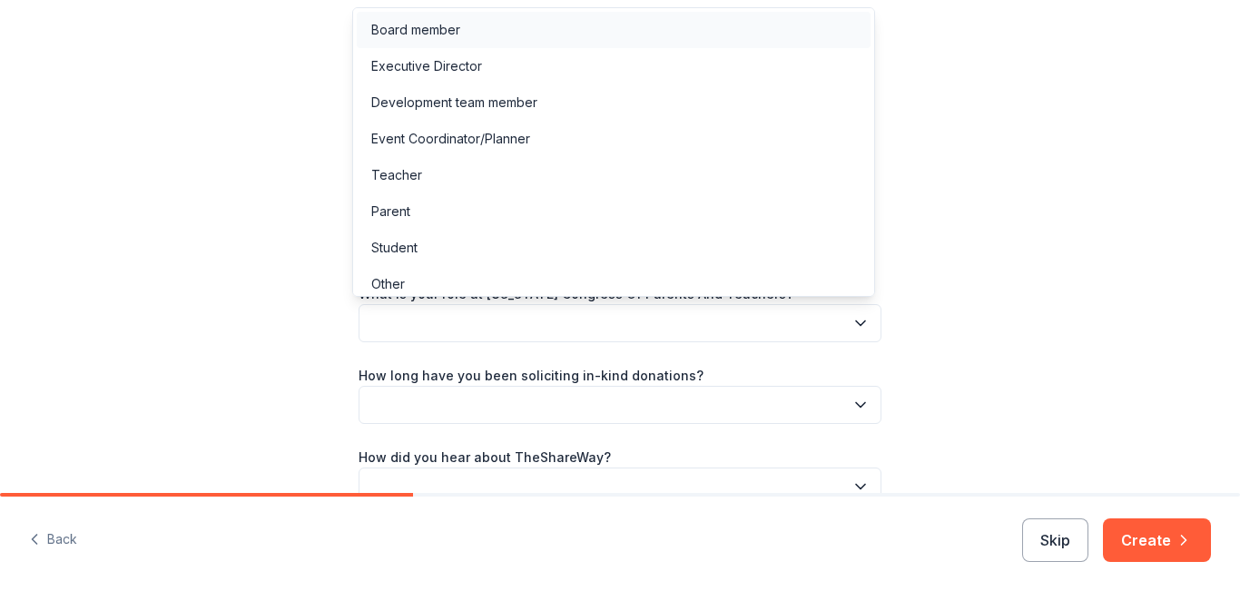
click at [444, 34] on div "Board member" at bounding box center [415, 30] width 89 height 22
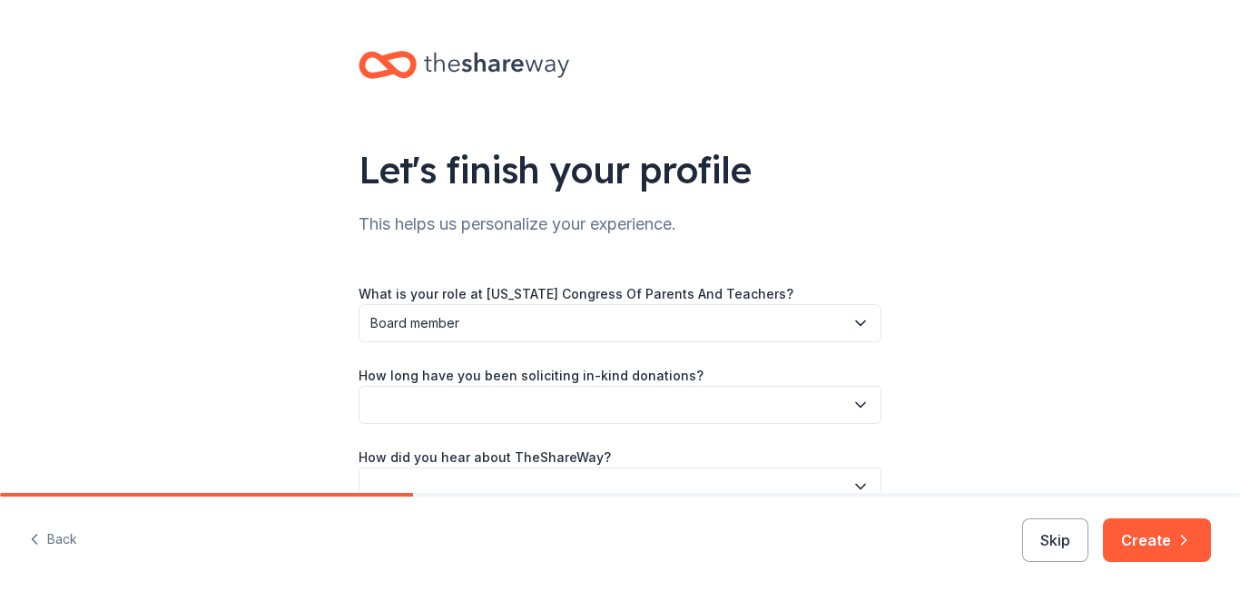
click at [514, 400] on button "button" at bounding box center [620, 405] width 523 height 38
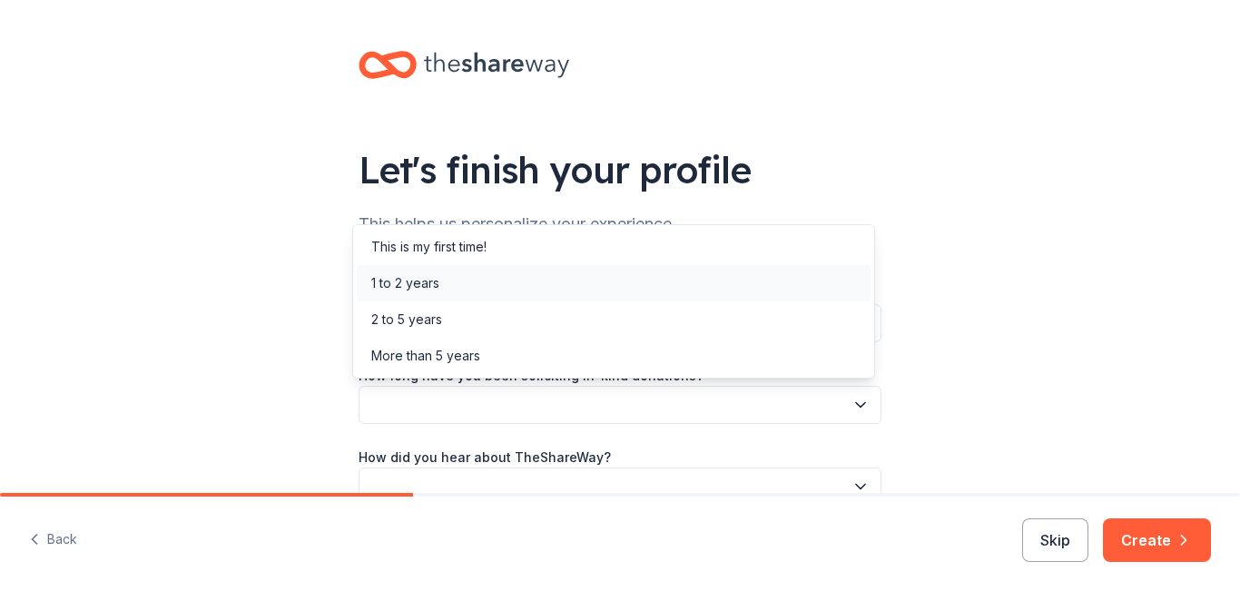
click at [446, 283] on div "1 to 2 years" at bounding box center [614, 283] width 514 height 36
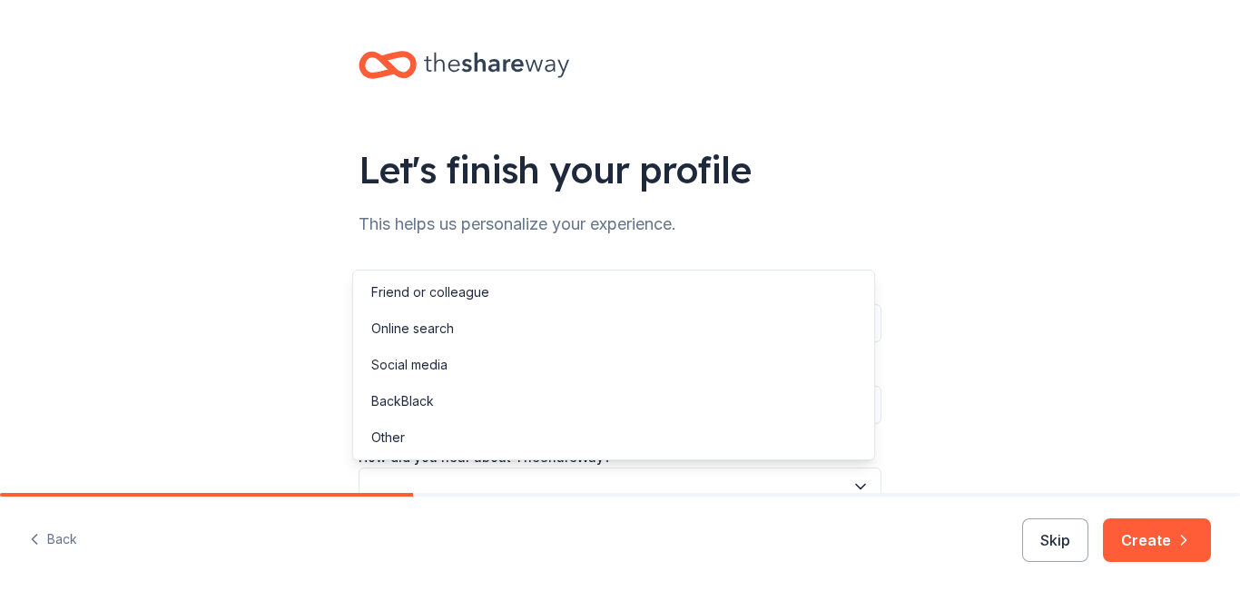
click at [554, 483] on button "button" at bounding box center [620, 487] width 523 height 38
click at [415, 334] on div "Online search" at bounding box center [412, 329] width 83 height 22
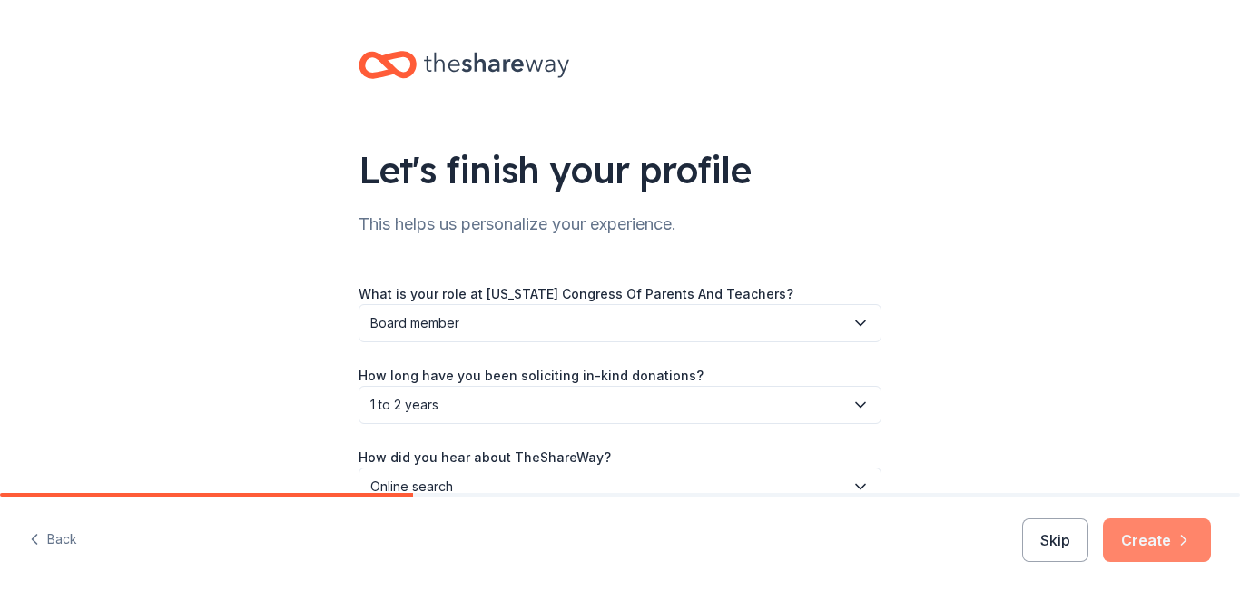
click at [1150, 543] on button "Create" at bounding box center [1157, 540] width 108 height 44
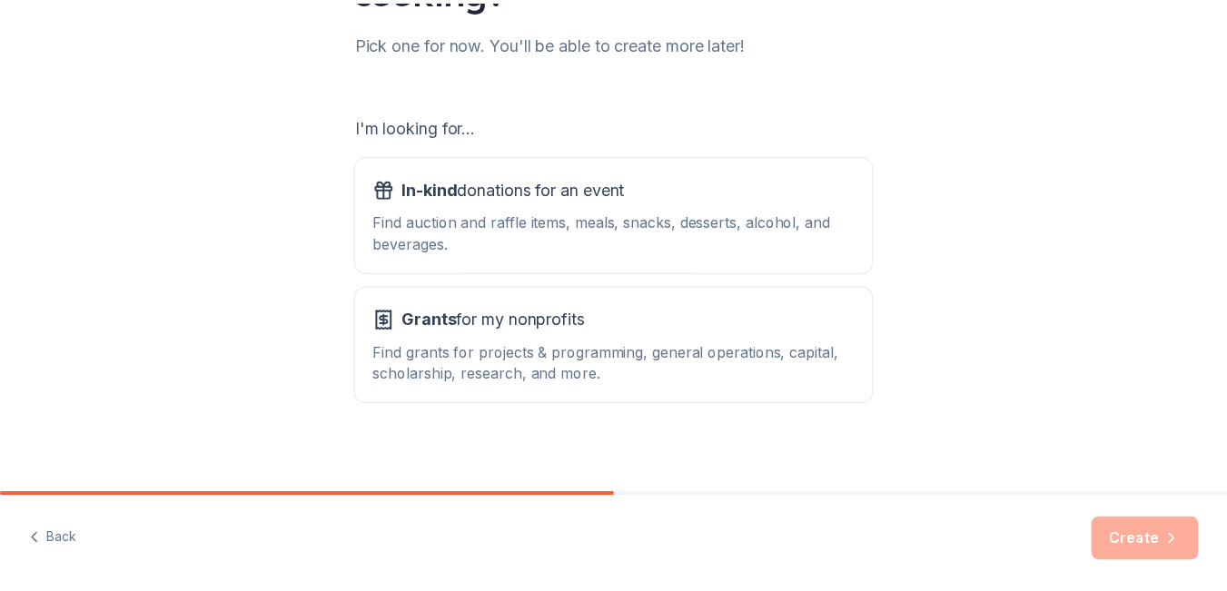
scroll to position [240, 0]
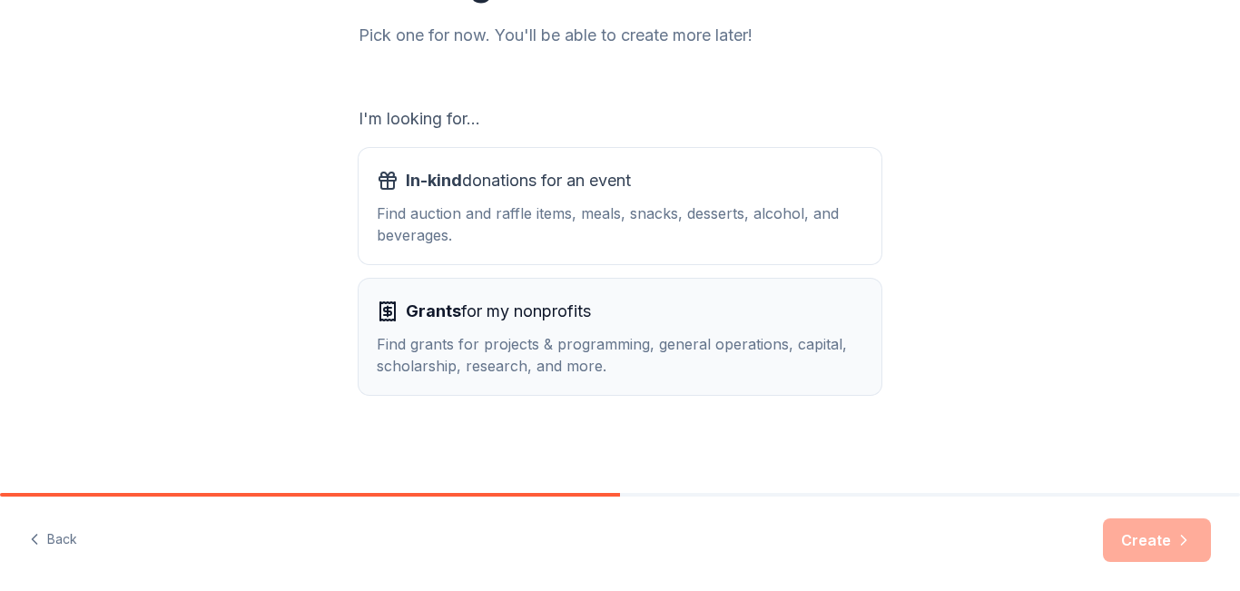
click at [701, 353] on div "Find grants for projects & programming, general operations, capital, scholarshi…" at bounding box center [620, 355] width 487 height 44
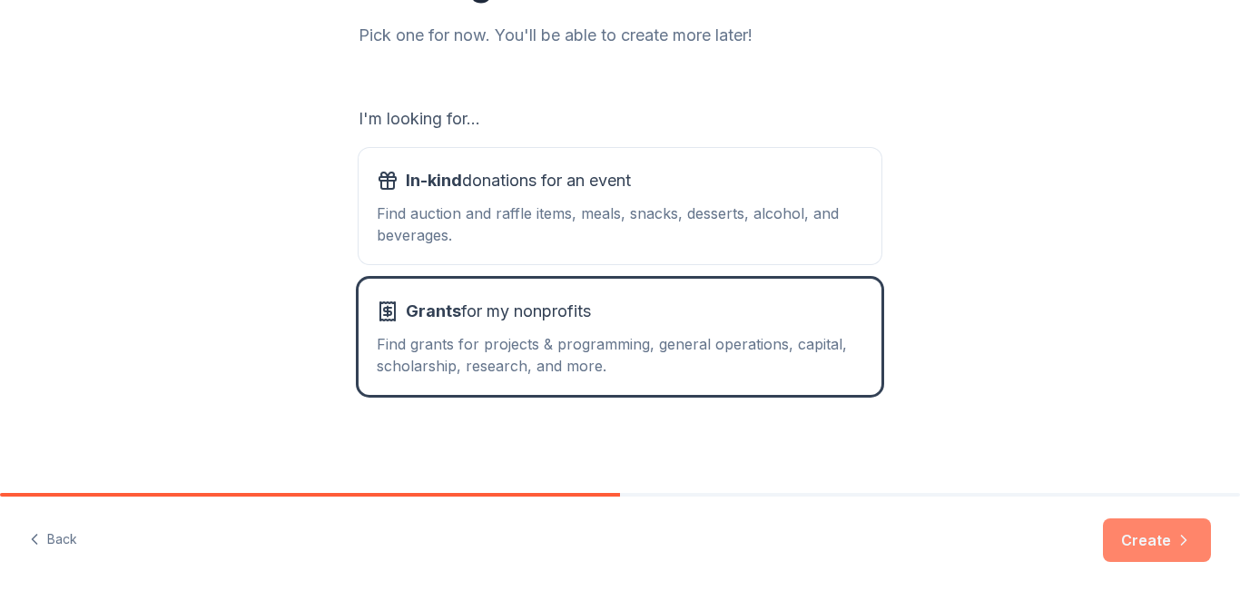
click at [1166, 556] on button "Create" at bounding box center [1157, 540] width 108 height 44
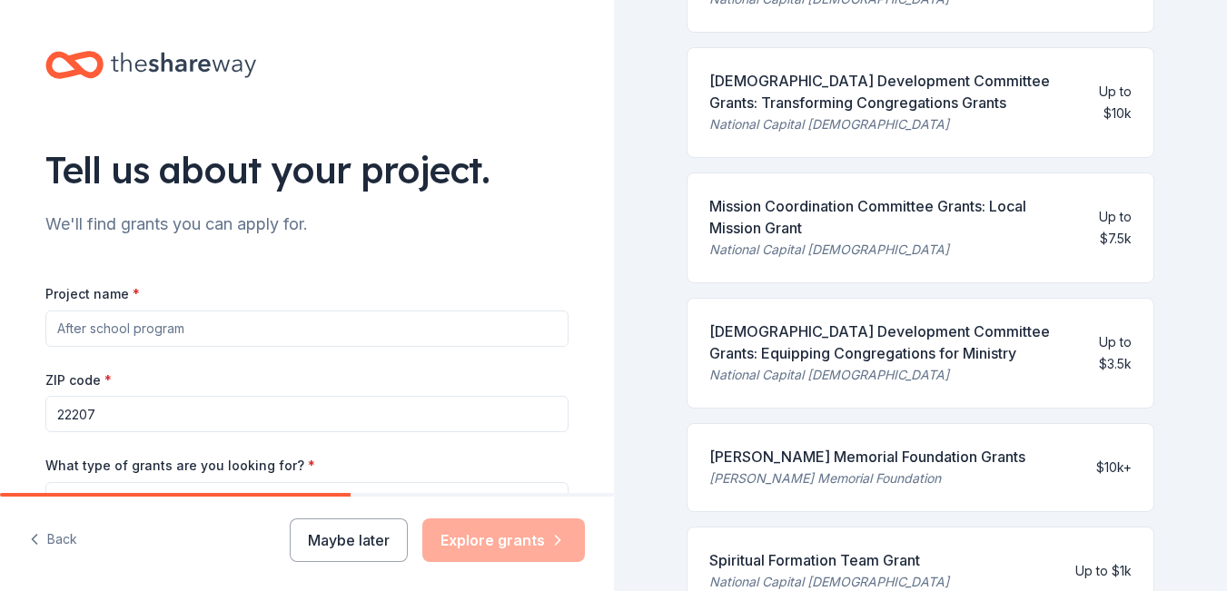
scroll to position [545, 0]
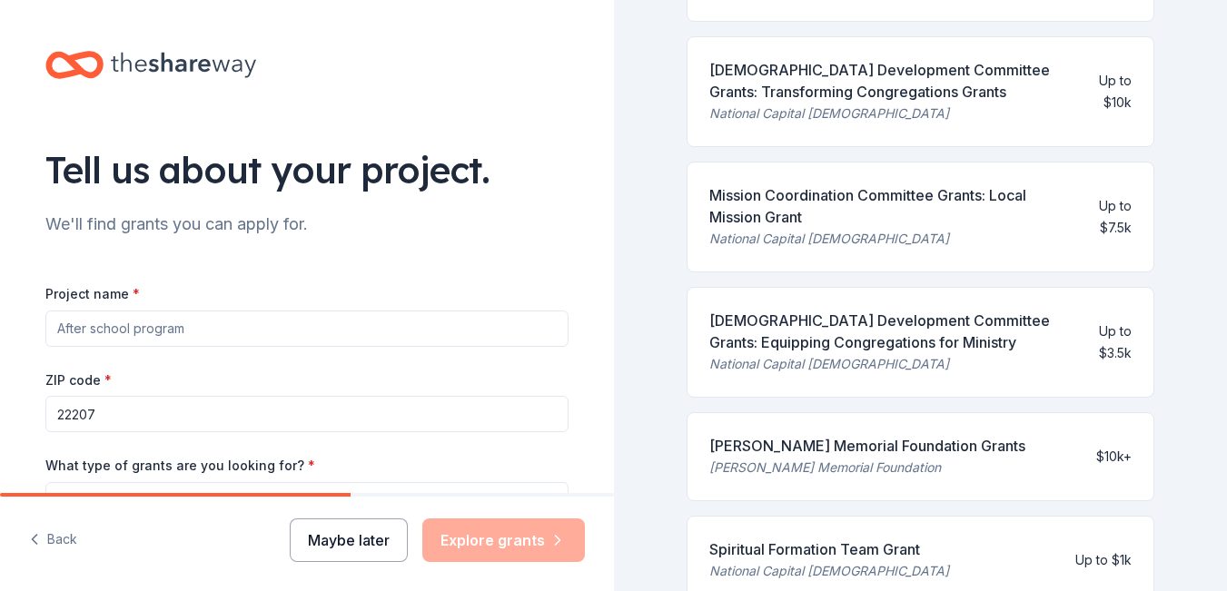
click at [379, 551] on button "Maybe later" at bounding box center [349, 540] width 118 height 44
click at [343, 548] on button "Maybe later" at bounding box center [349, 540] width 118 height 44
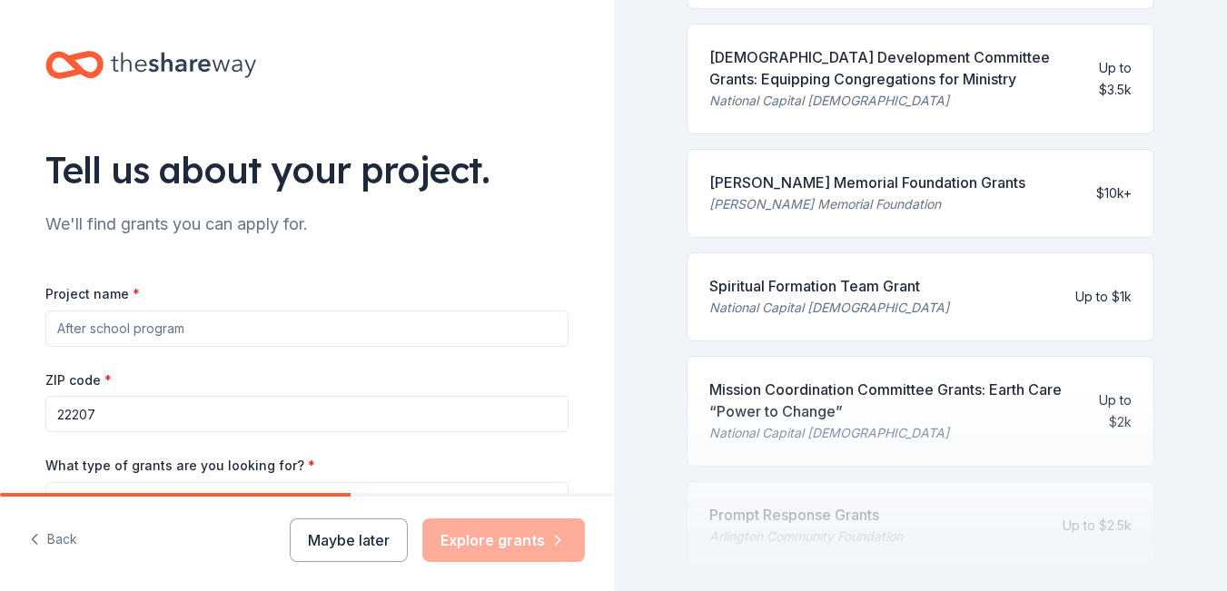
scroll to position [908, 0]
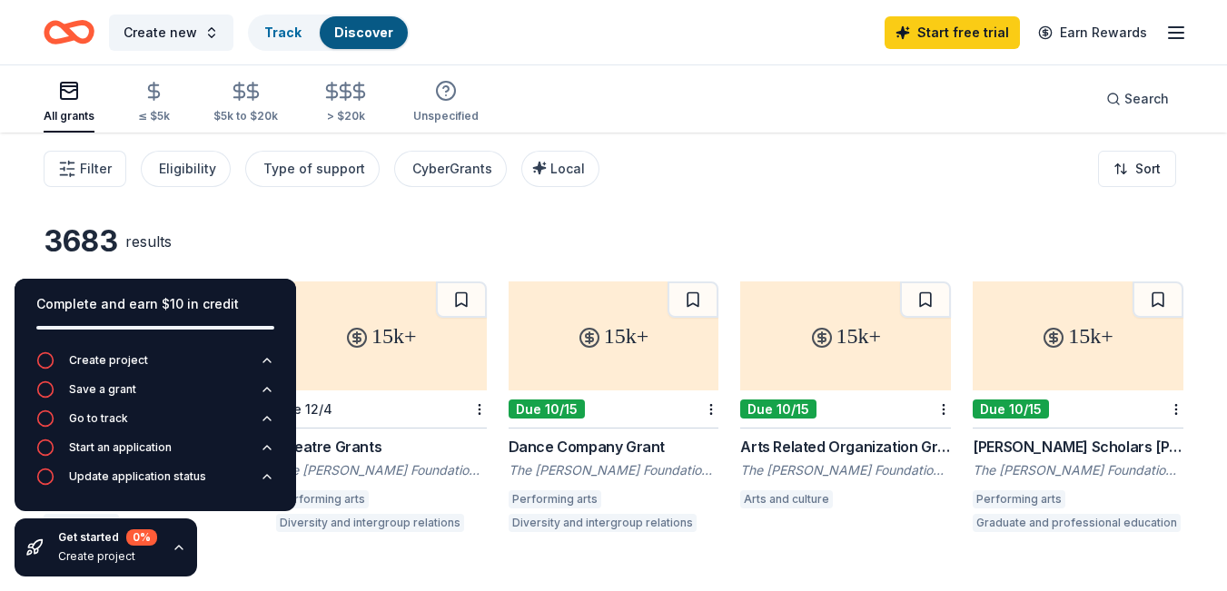
click at [286, 219] on div "3683 results not specified Rolling WK Kellogg Foundation Grant WK Kellogg Found…" at bounding box center [613, 572] width 1227 height 879
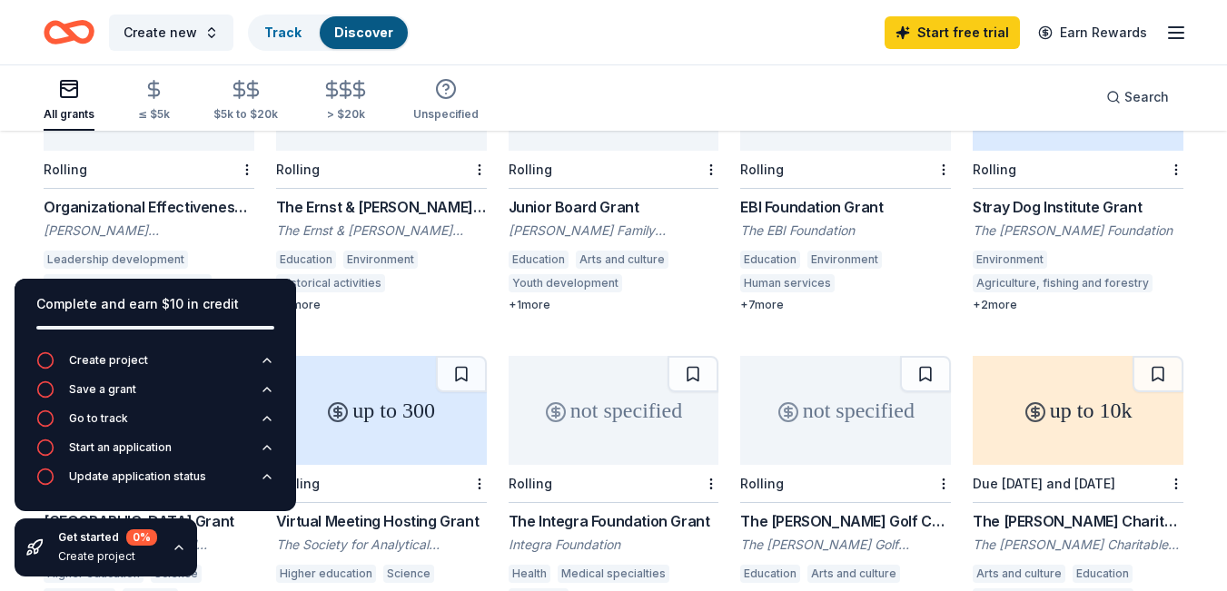
scroll to position [1238, 0]
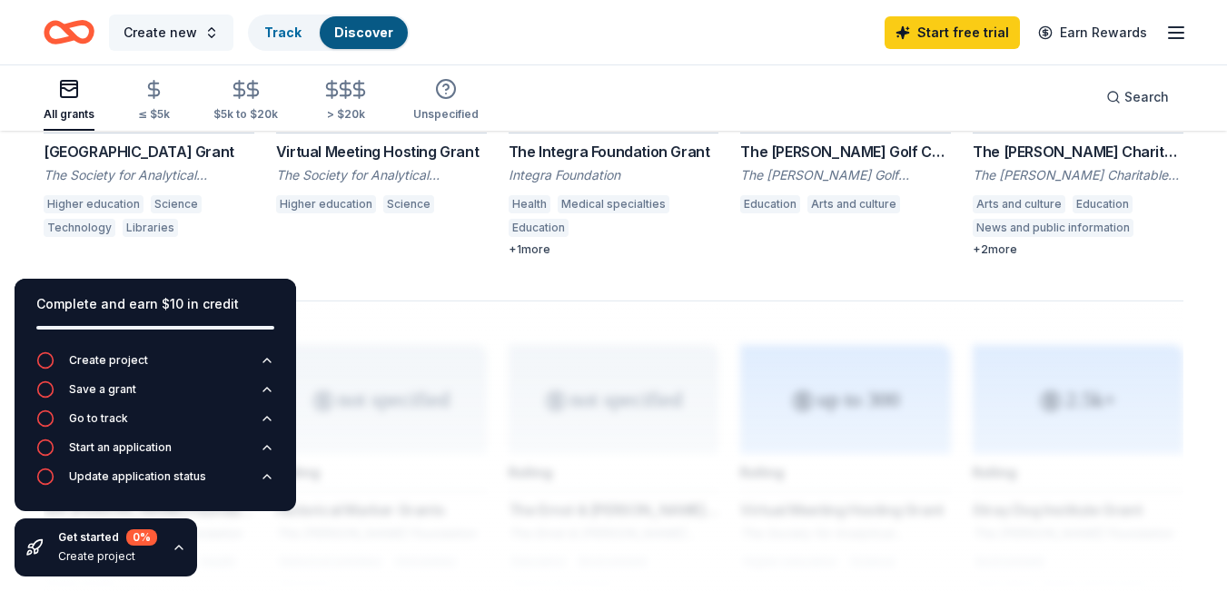
click at [178, 43] on span "Create new" at bounding box center [160, 33] width 74 height 22
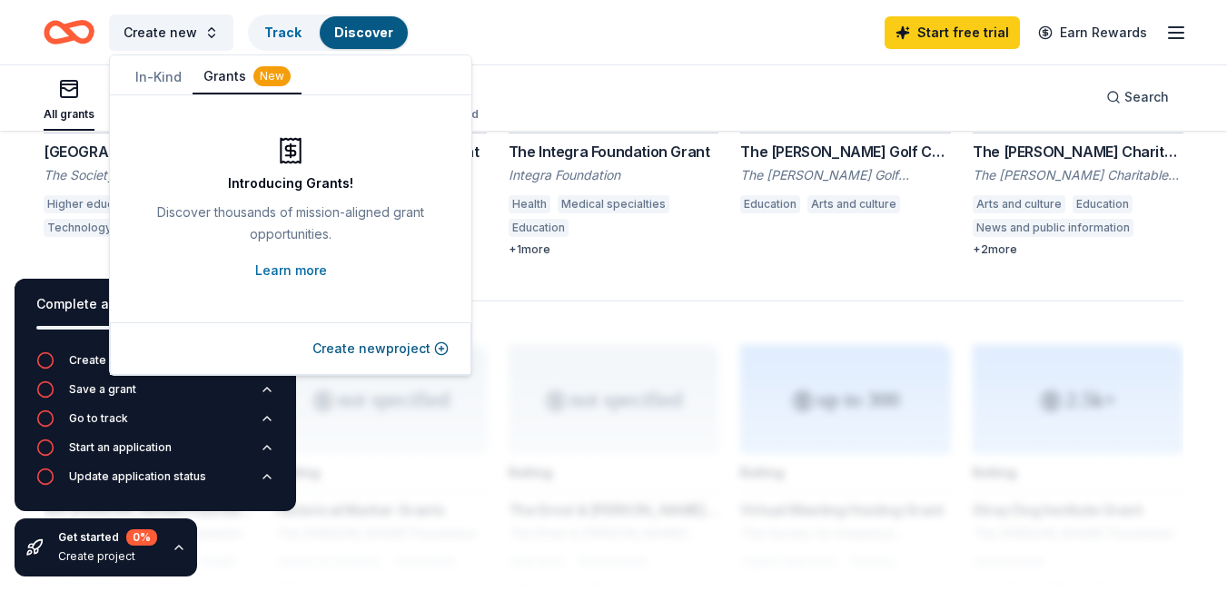
click at [164, 76] on button "In-Kind" at bounding box center [158, 77] width 68 height 33
click at [389, 352] on button "Create new event" at bounding box center [385, 349] width 128 height 22
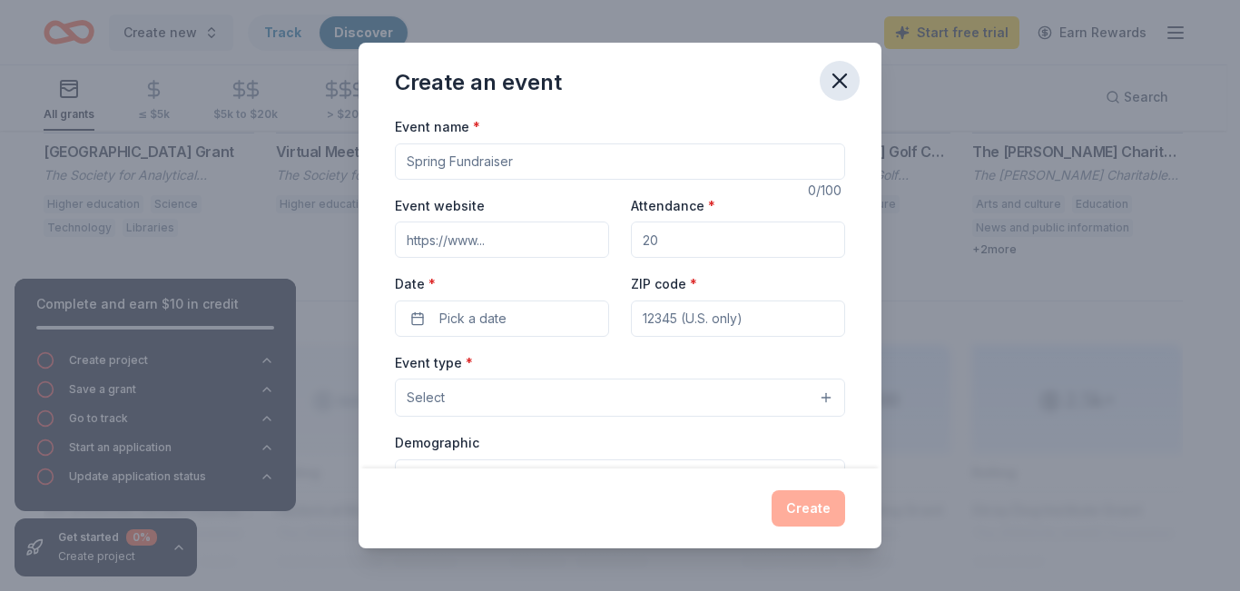
click at [832, 73] on icon "button" at bounding box center [839, 80] width 25 height 25
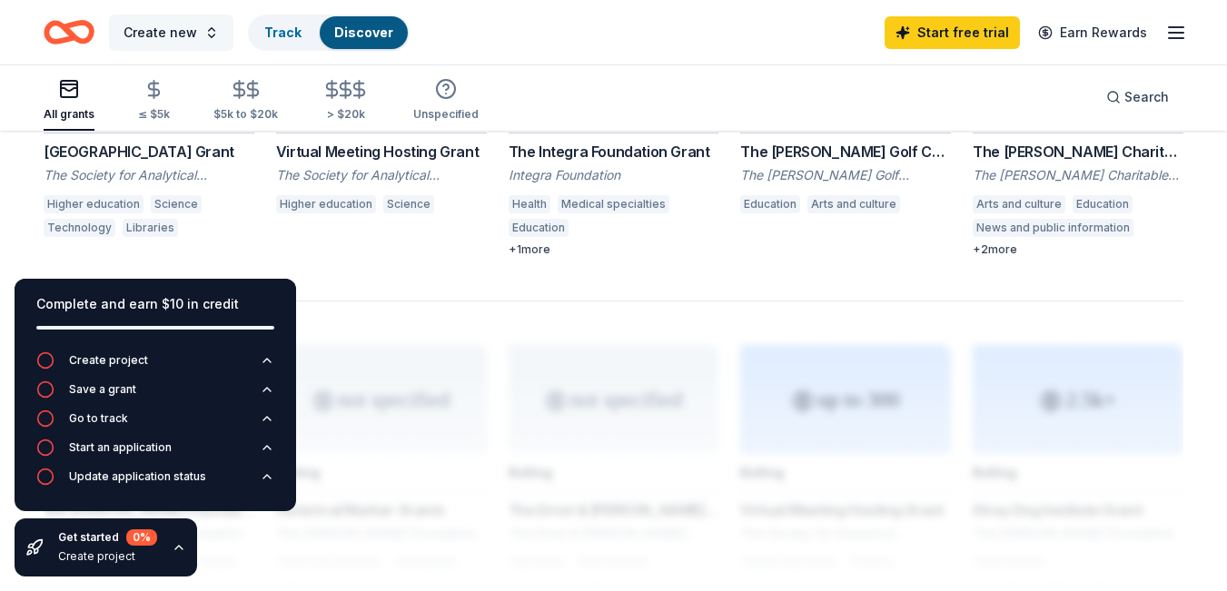
click at [169, 28] on span "Create new" at bounding box center [160, 33] width 74 height 22
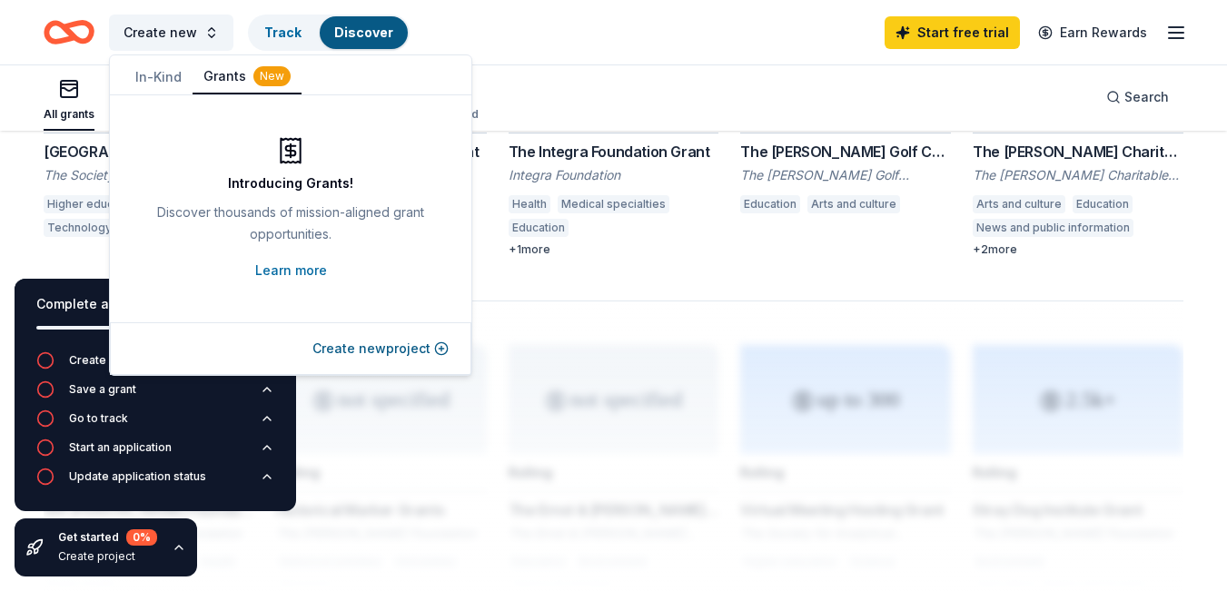
click at [633, 64] on div "Create new Track Discover Start free trial Earn Rewards" at bounding box center [613, 32] width 1227 height 64
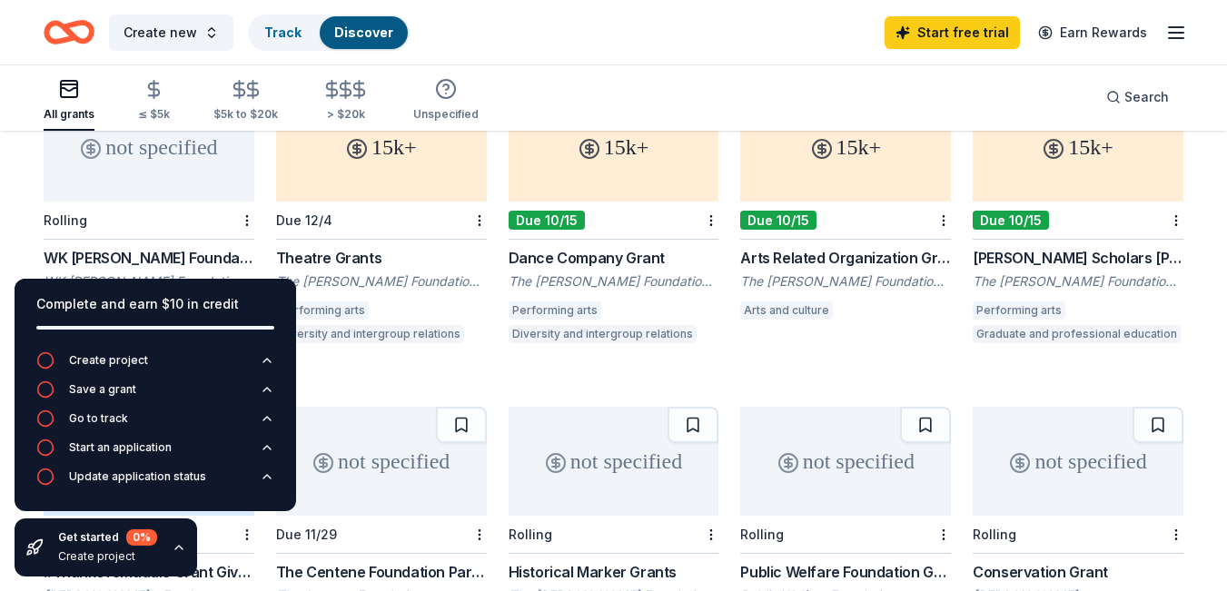
scroll to position [0, 0]
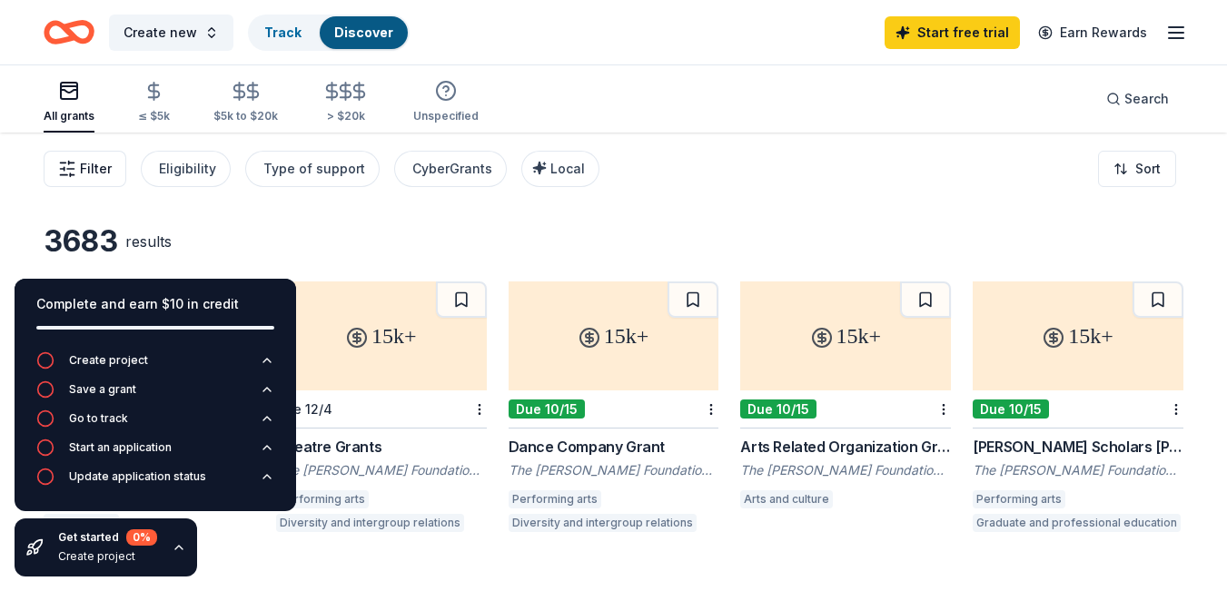
click at [70, 174] on line "button" at bounding box center [70, 174] width 0 height 3
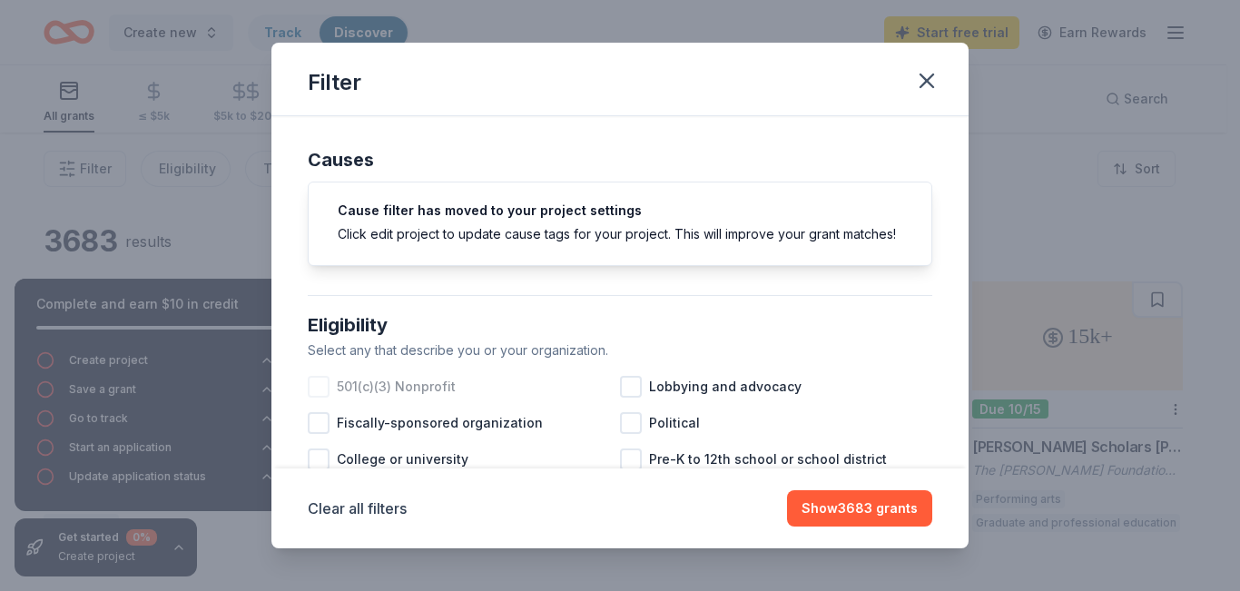
click at [417, 398] on span "501(c)(3) Nonprofit" at bounding box center [396, 387] width 119 height 22
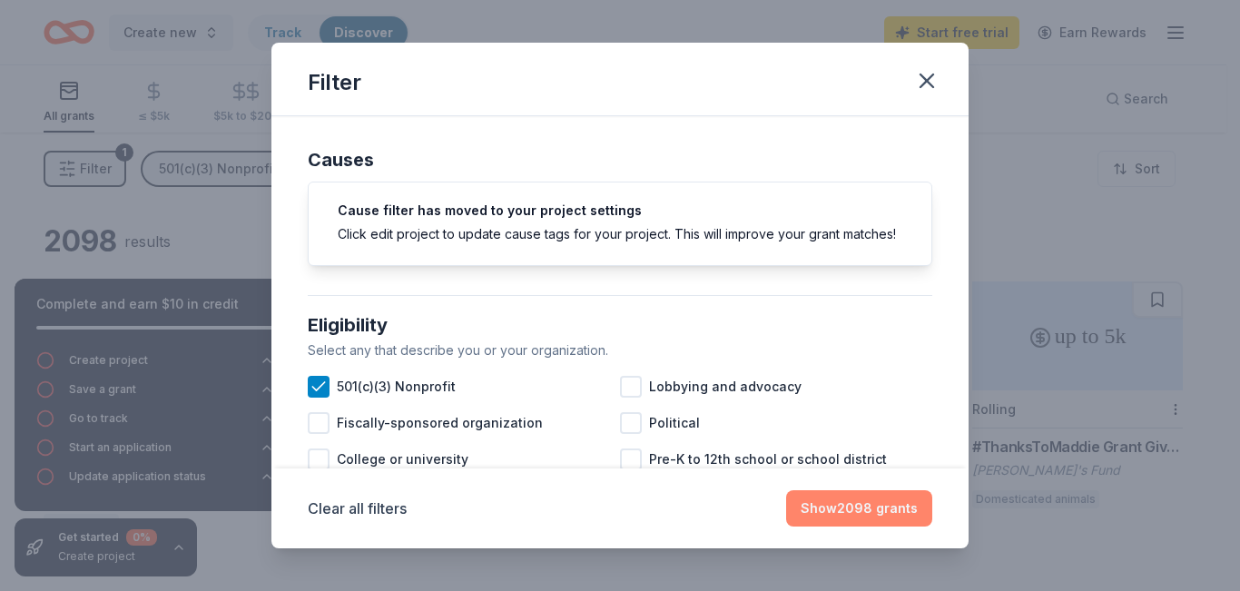
click at [913, 516] on button "Show 2098 grants" at bounding box center [859, 508] width 146 height 36
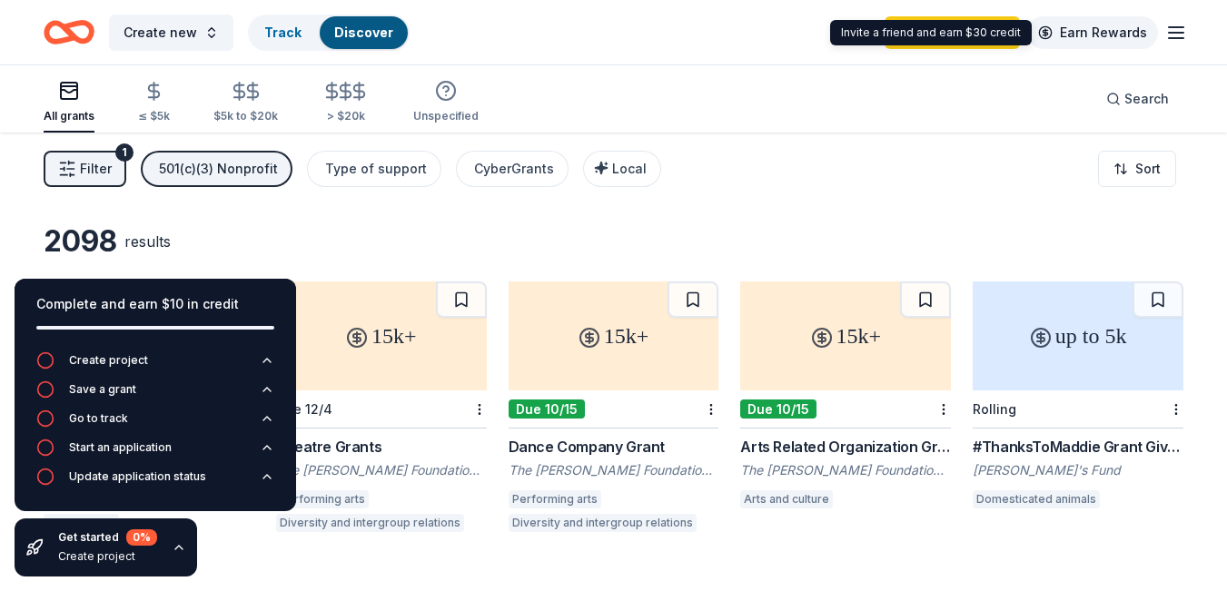
click at [1134, 25] on link "Earn Rewards" at bounding box center [1092, 32] width 131 height 33
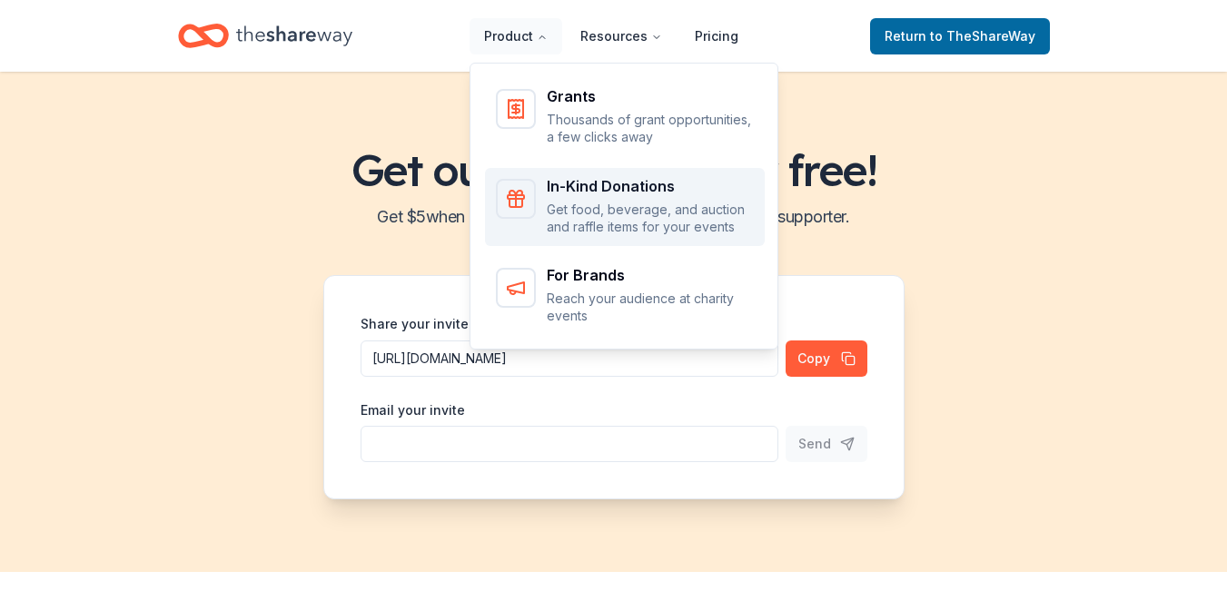
click at [579, 209] on p "Get food, beverage, and auction and raffle items for your events" at bounding box center [650, 218] width 207 height 35
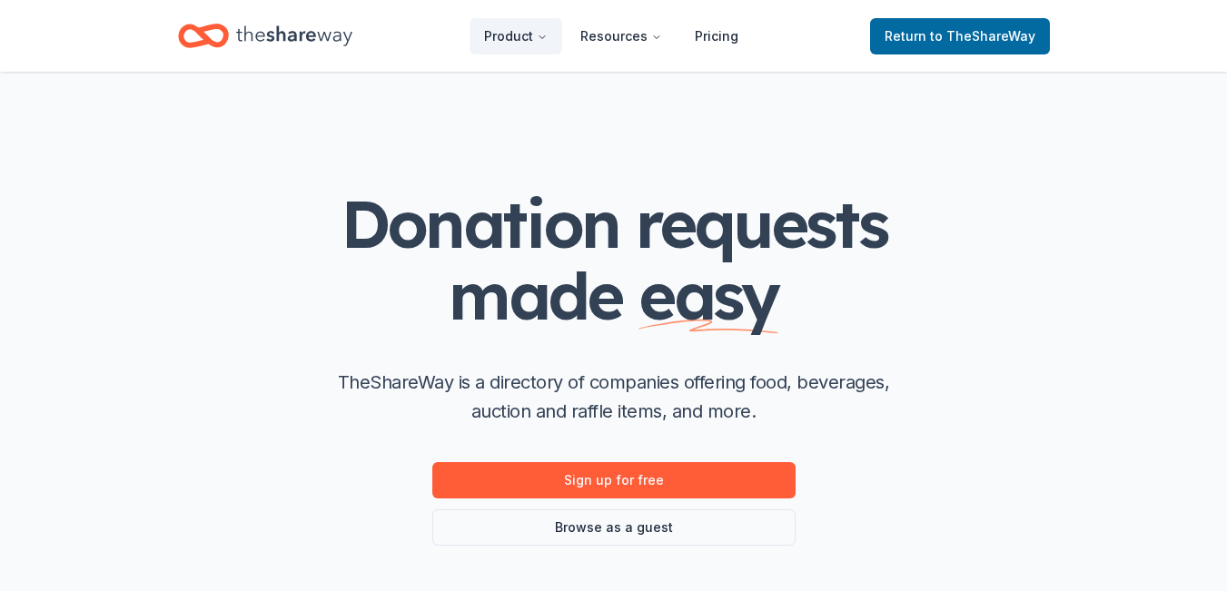
scroll to position [91, 0]
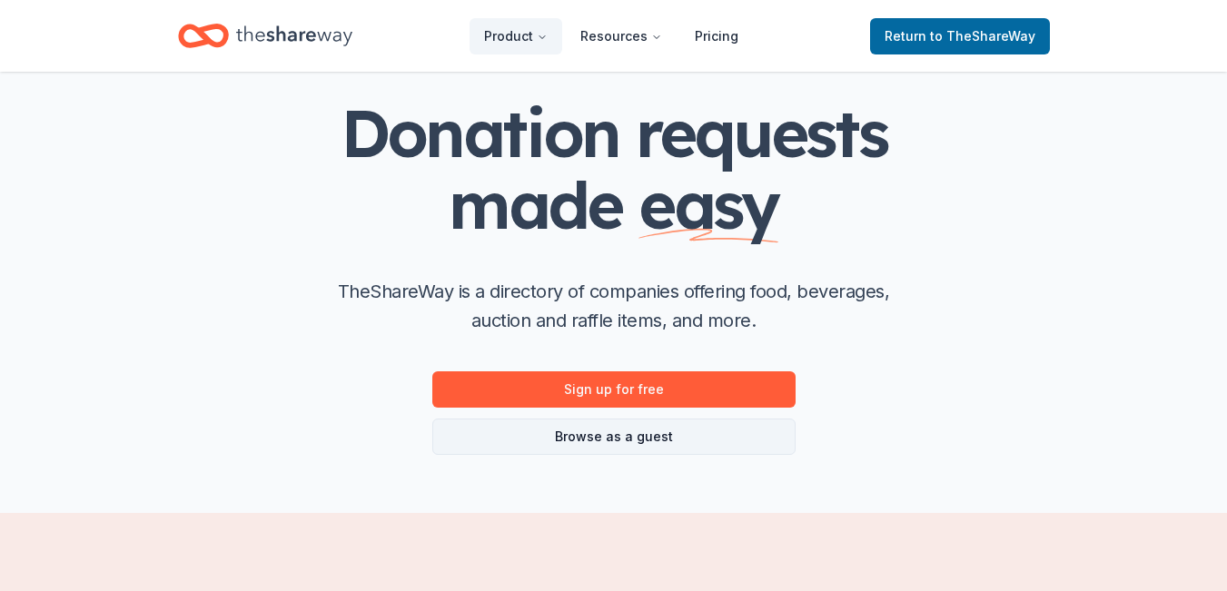
click at [666, 450] on link "Browse as a guest" at bounding box center [613, 437] width 363 height 36
click at [927, 36] on span "Return to TheShareWay" at bounding box center [959, 36] width 151 height 22
click at [886, 26] on link "Return to TheShareWay" at bounding box center [960, 36] width 180 height 36
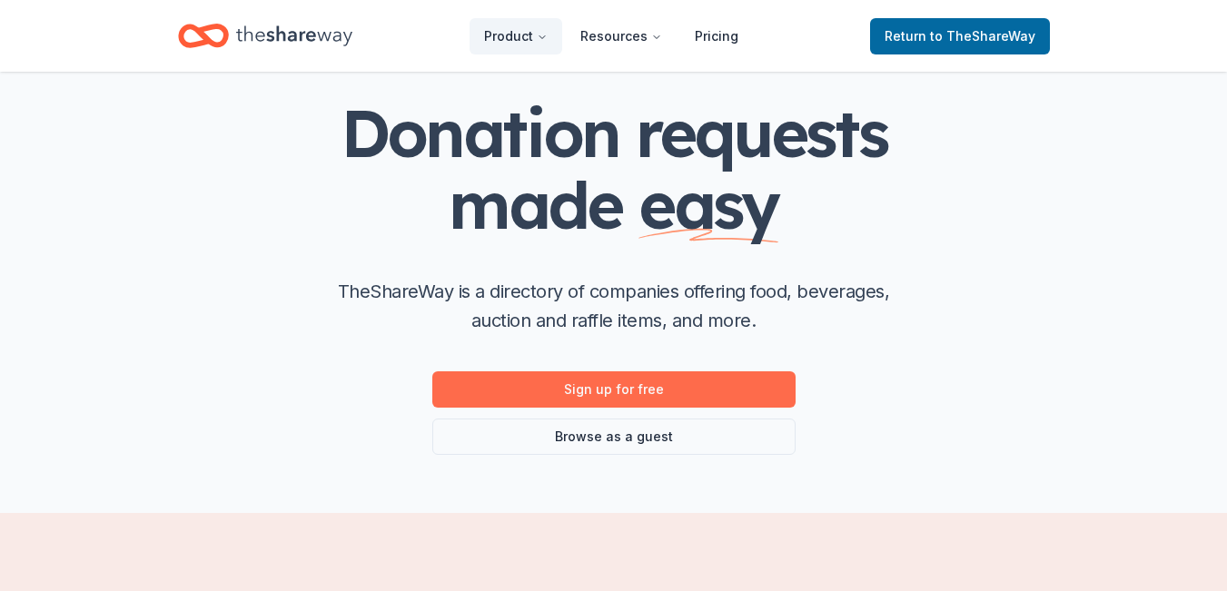
click at [597, 394] on link "Sign up for free" at bounding box center [613, 389] width 363 height 36
